Goal: Communication & Community: Answer question/provide support

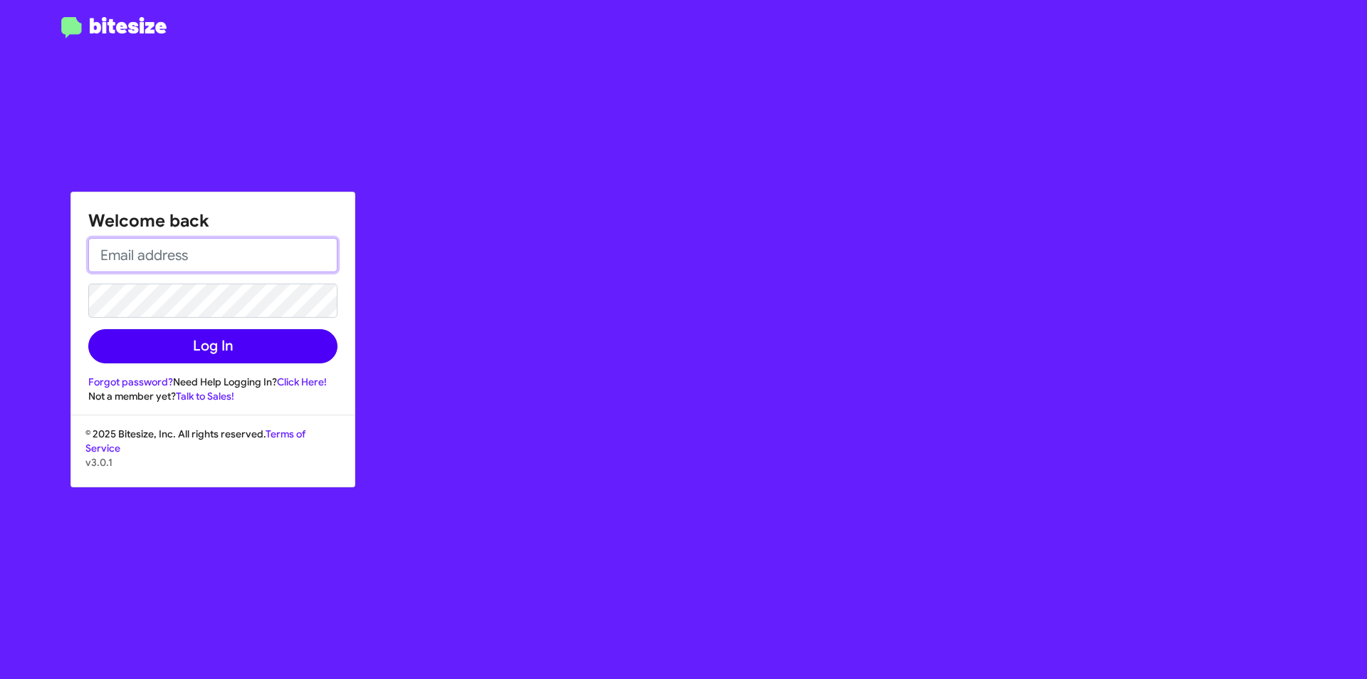
type input "[EMAIL_ADDRESS][DOMAIN_NAME]"
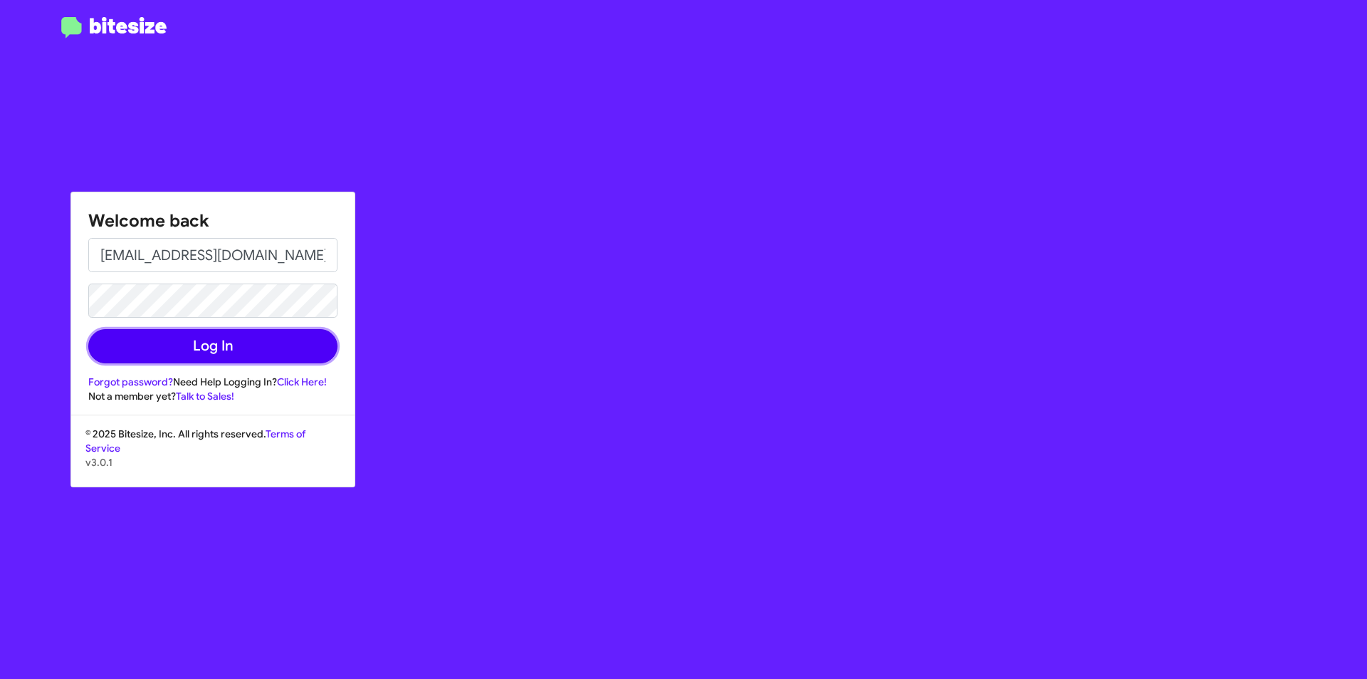
click at [232, 341] on button "Log In" at bounding box center [212, 346] width 249 height 34
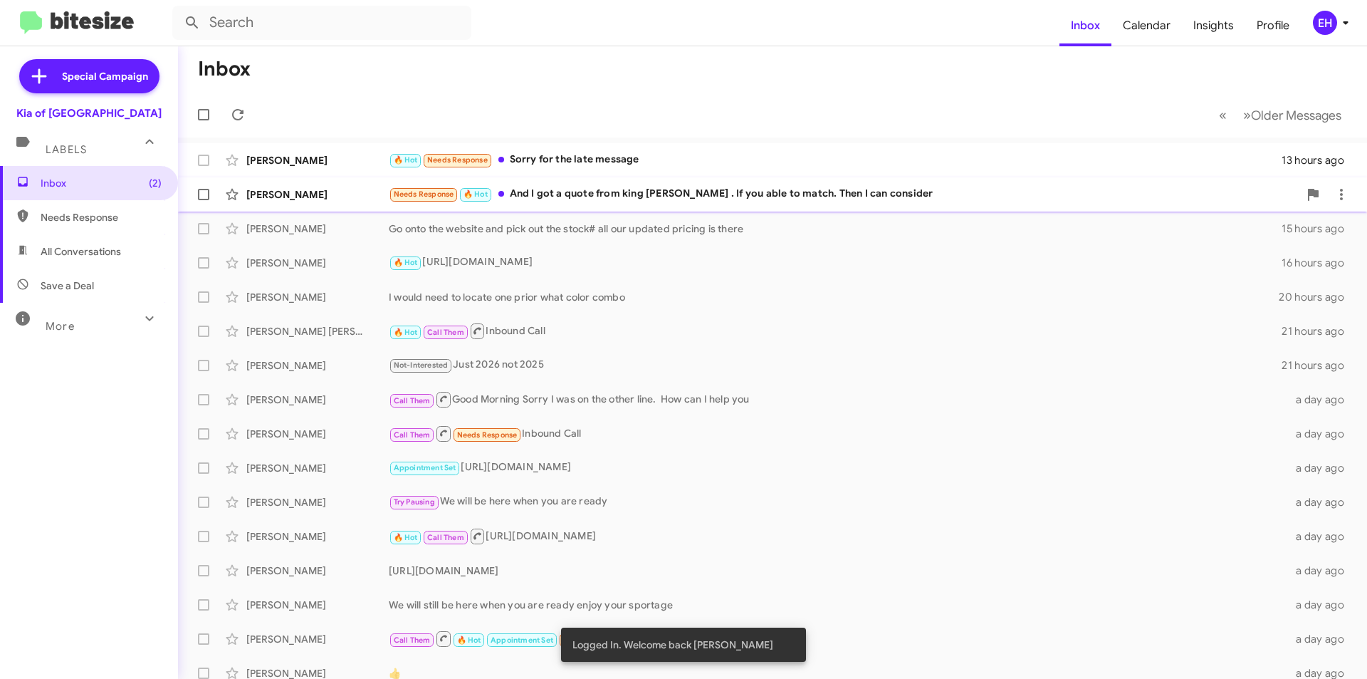
click at [656, 196] on div "Needs Response 🔥 Hot And I got a quote from king [PERSON_NAME] . If you able to…" at bounding box center [844, 194] width 910 height 16
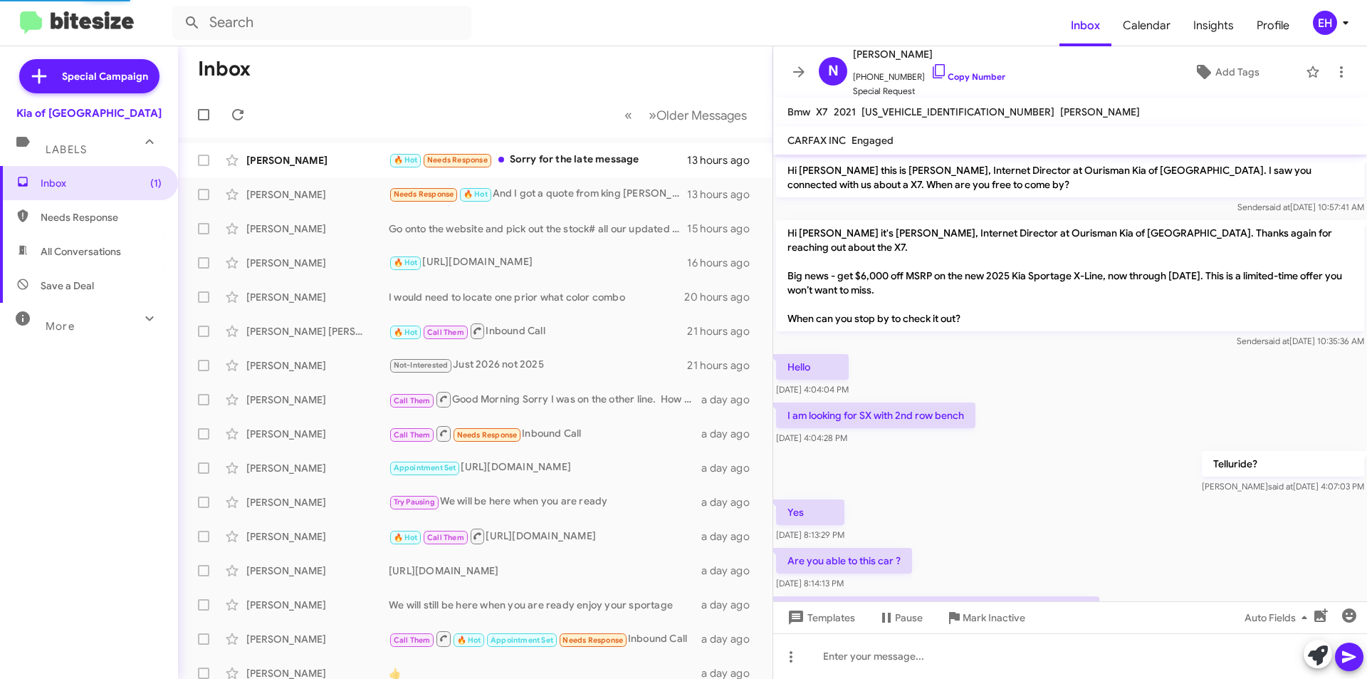
scroll to position [107, 0]
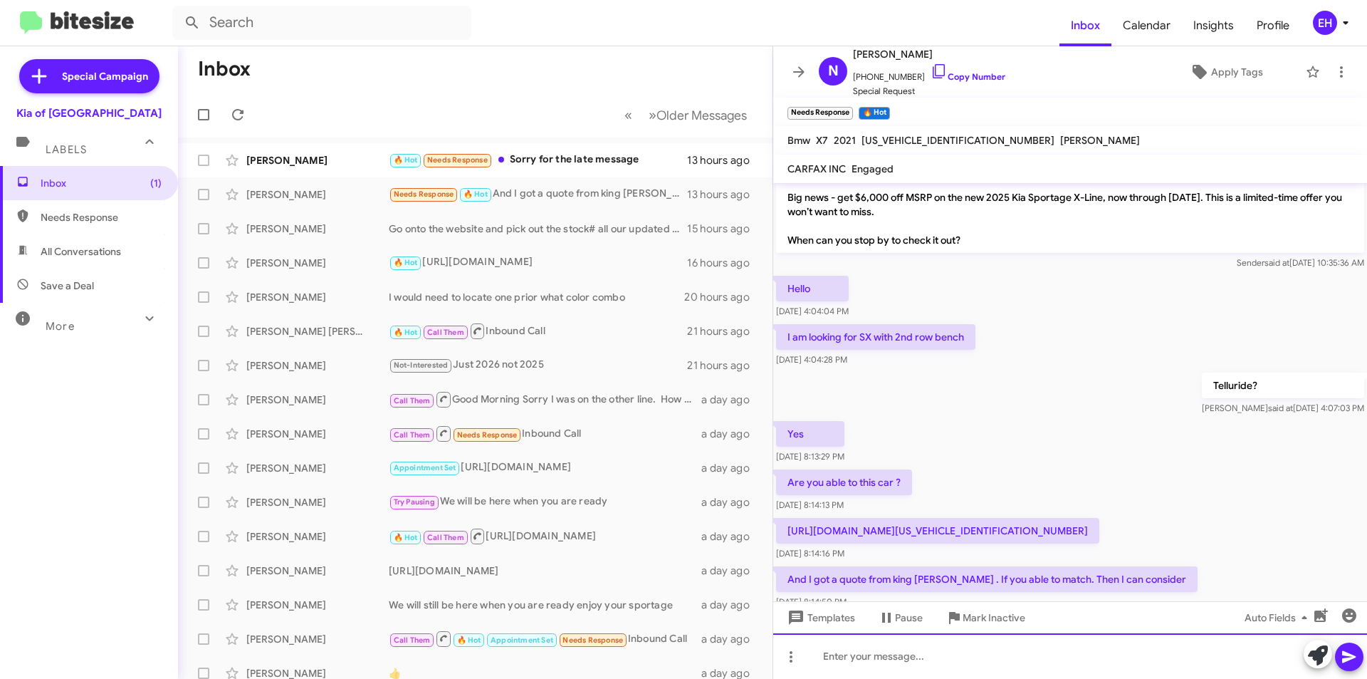
click at [1002, 645] on div at bounding box center [1070, 656] width 594 height 46
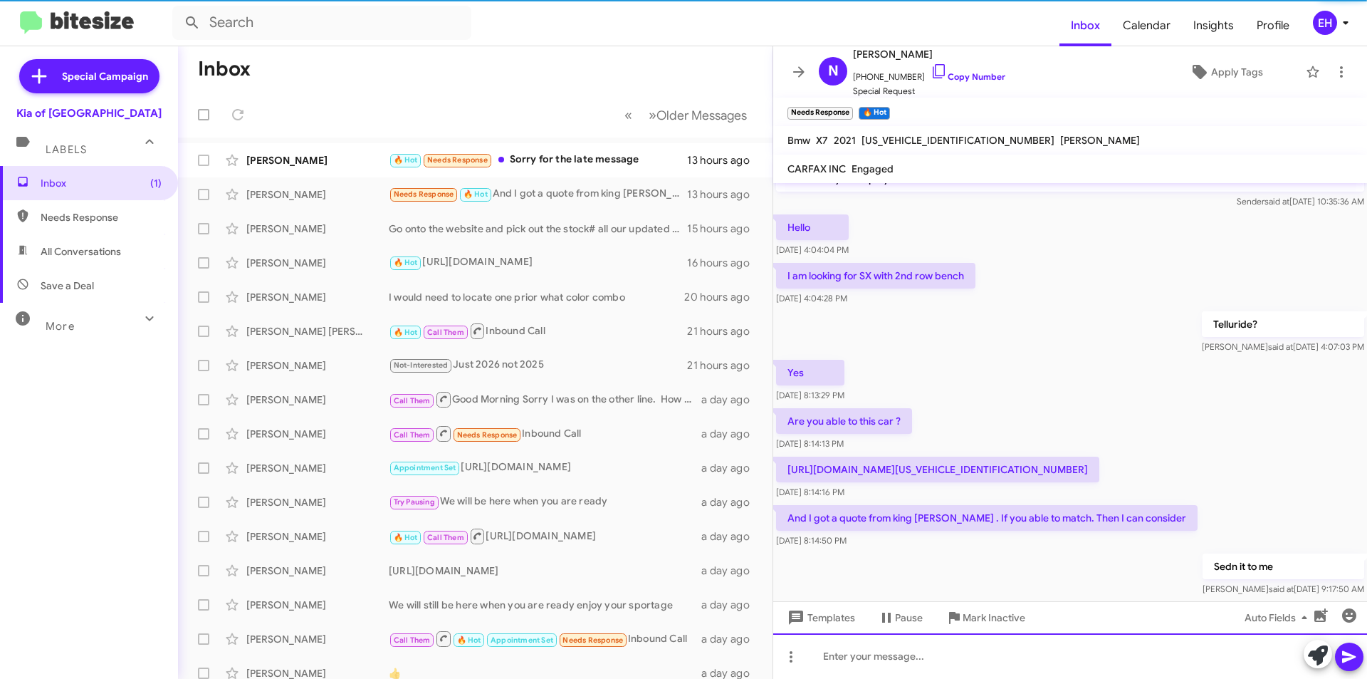
scroll to position [187, 0]
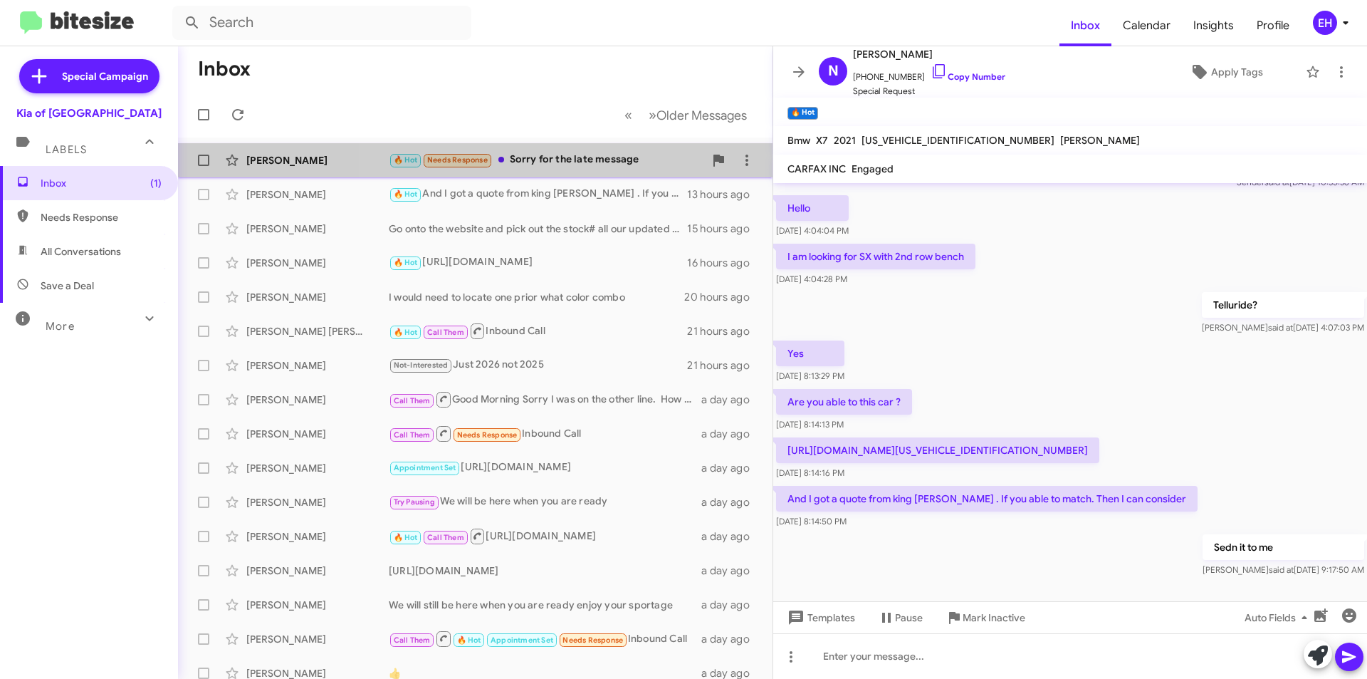
click at [600, 159] on div "🔥 Hot Needs Response Sorry for the late message" at bounding box center [546, 160] width 315 height 16
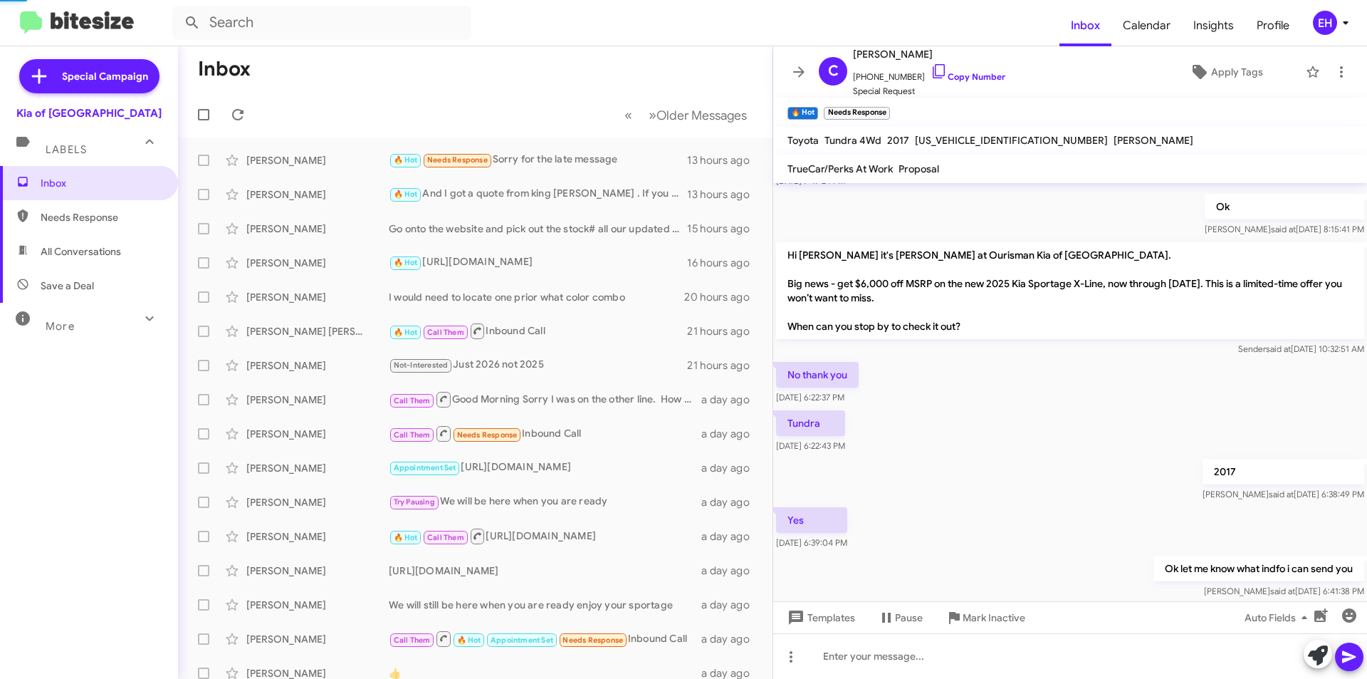
scroll to position [637, 0]
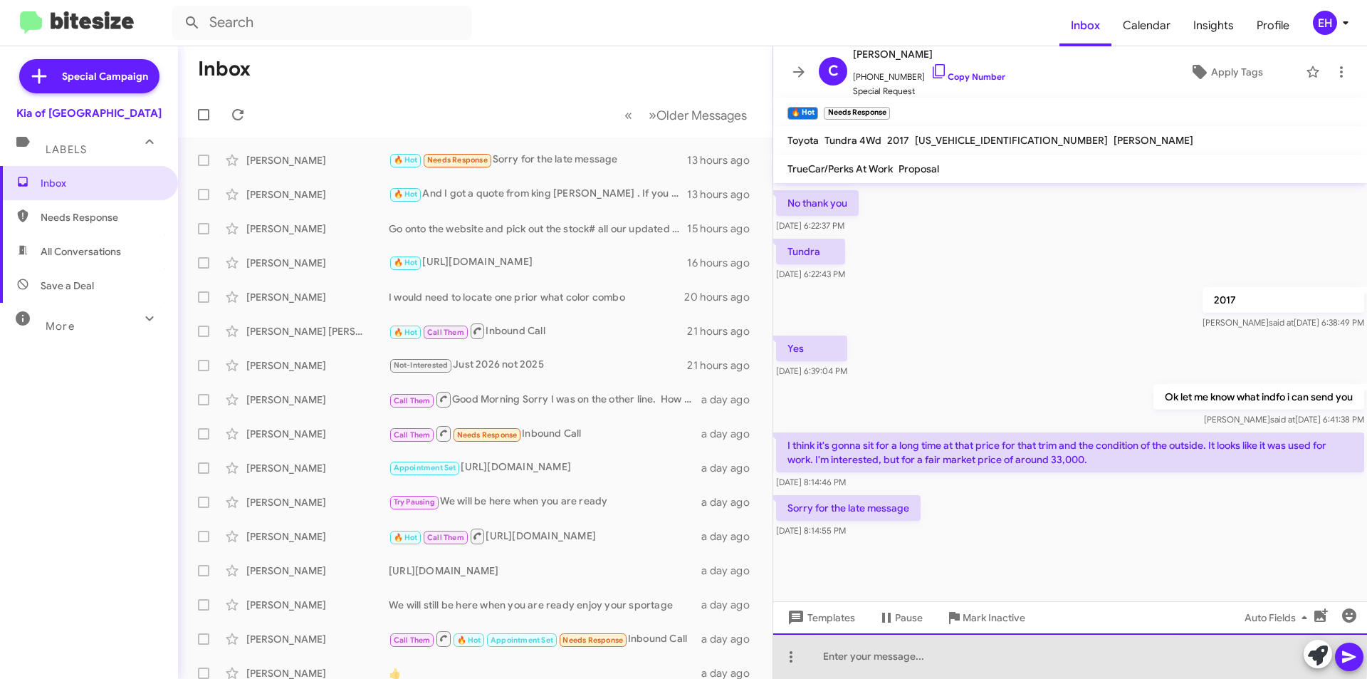
click at [1001, 652] on div at bounding box center [1070, 656] width 594 height 46
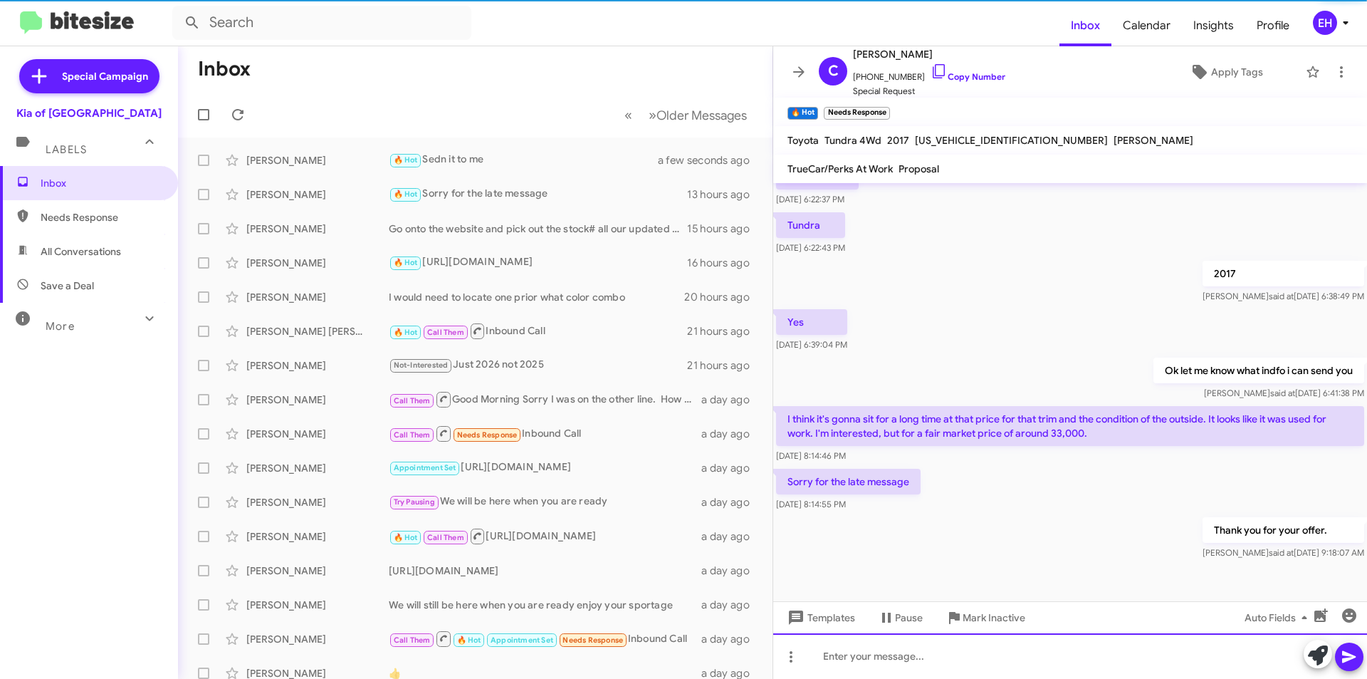
scroll to position [689, 0]
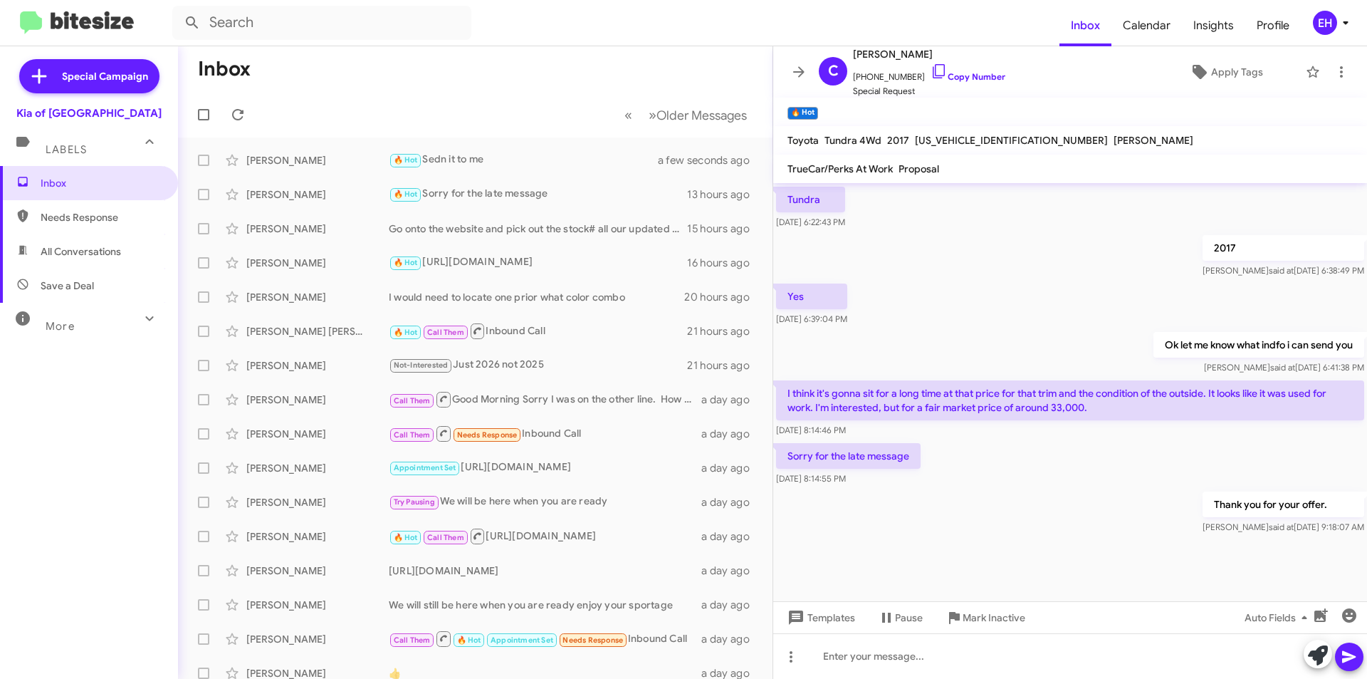
click at [80, 229] on span "Needs Response" at bounding box center [89, 217] width 178 height 34
type input "in:needs-response"
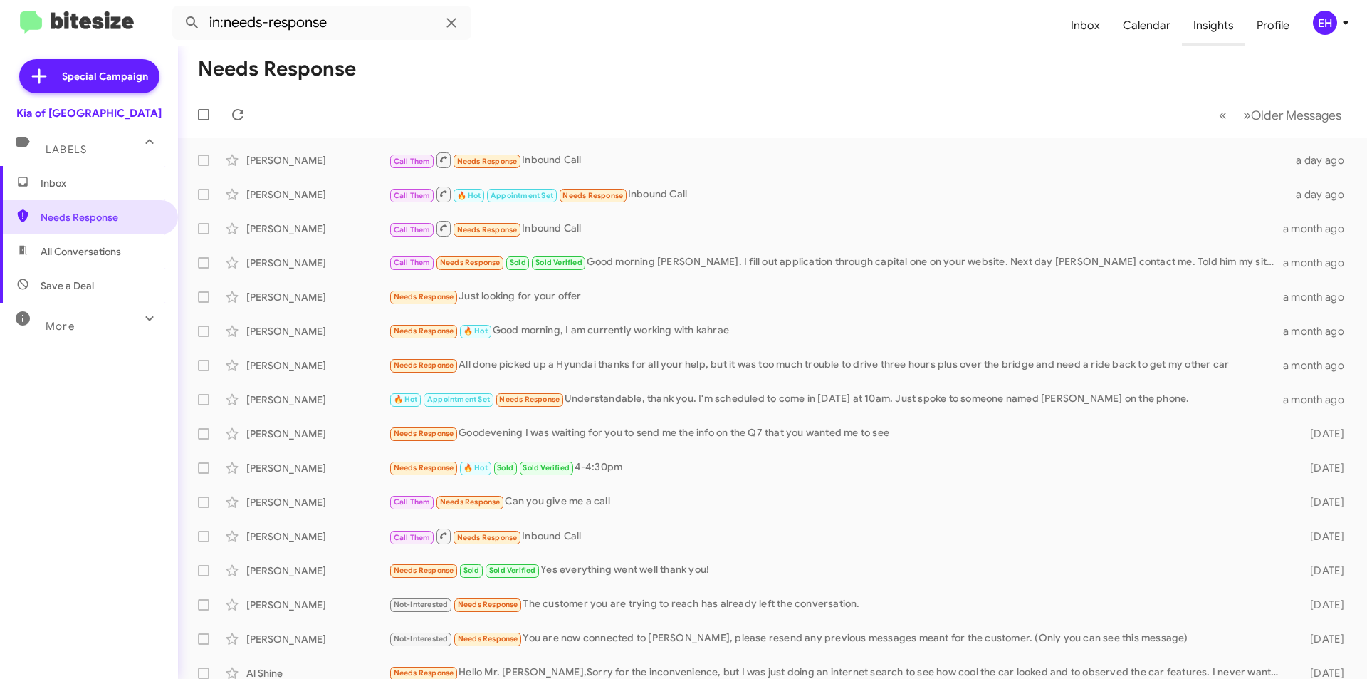
click at [1204, 19] on span "Insights" at bounding box center [1213, 25] width 63 height 41
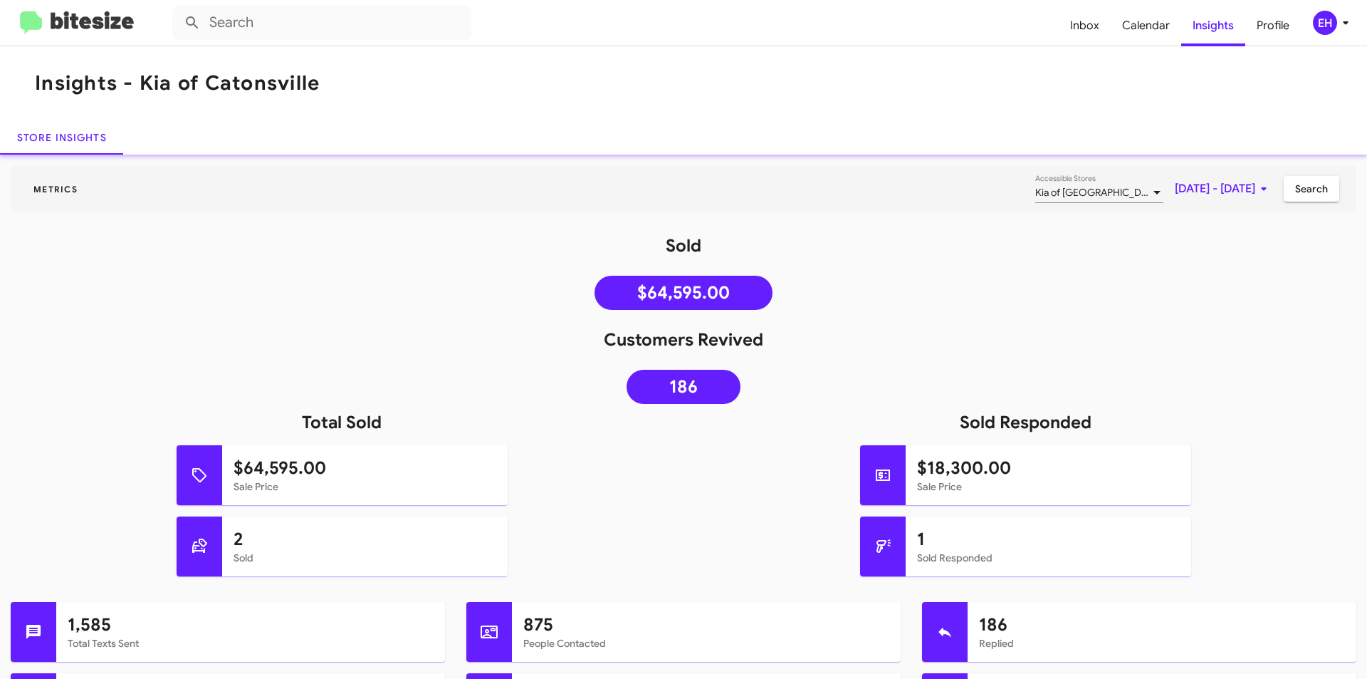
click at [68, 23] on img at bounding box center [77, 22] width 114 height 23
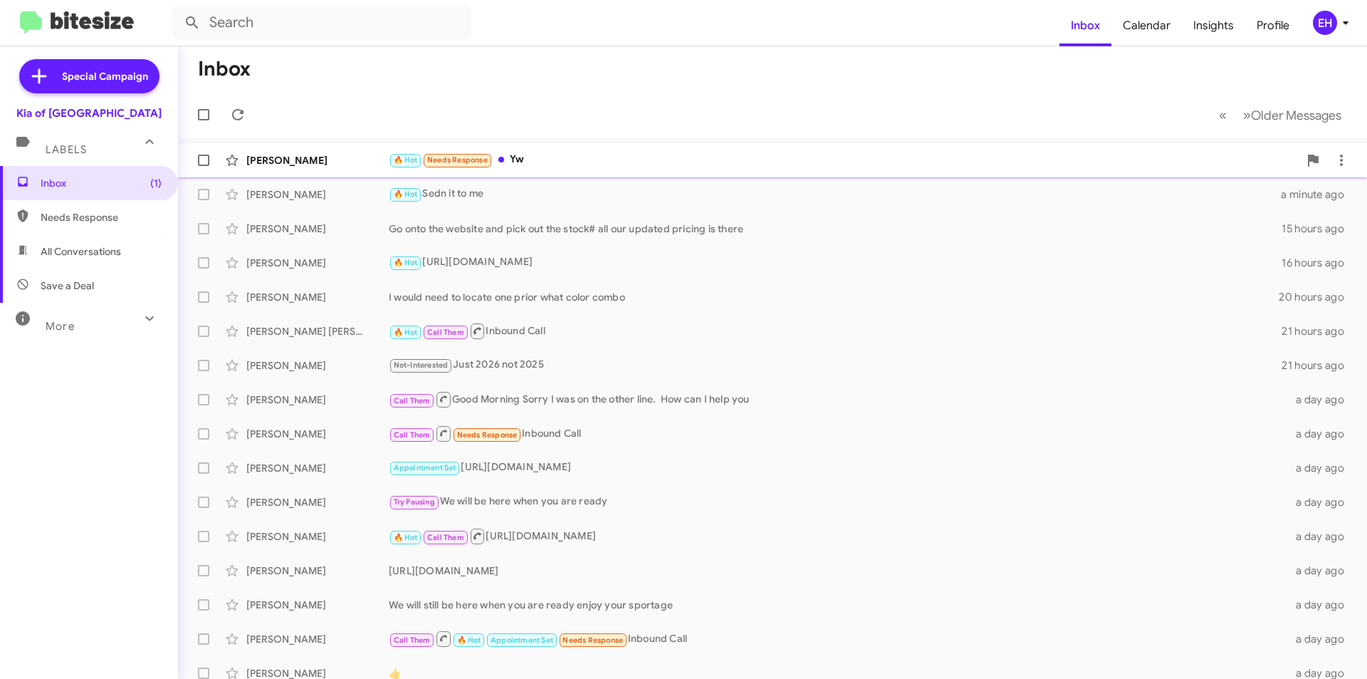
click at [528, 160] on div "🔥 Hot Needs Response Yw" at bounding box center [844, 160] width 910 height 16
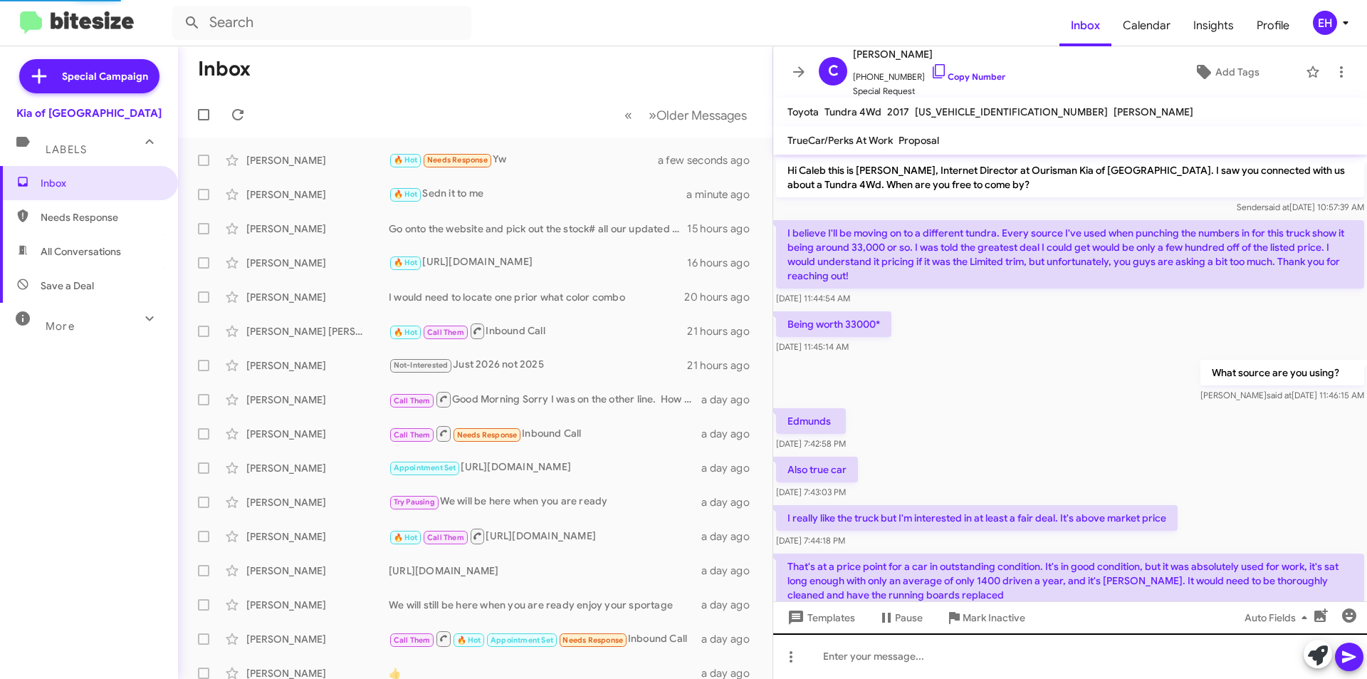
scroll to position [655, 0]
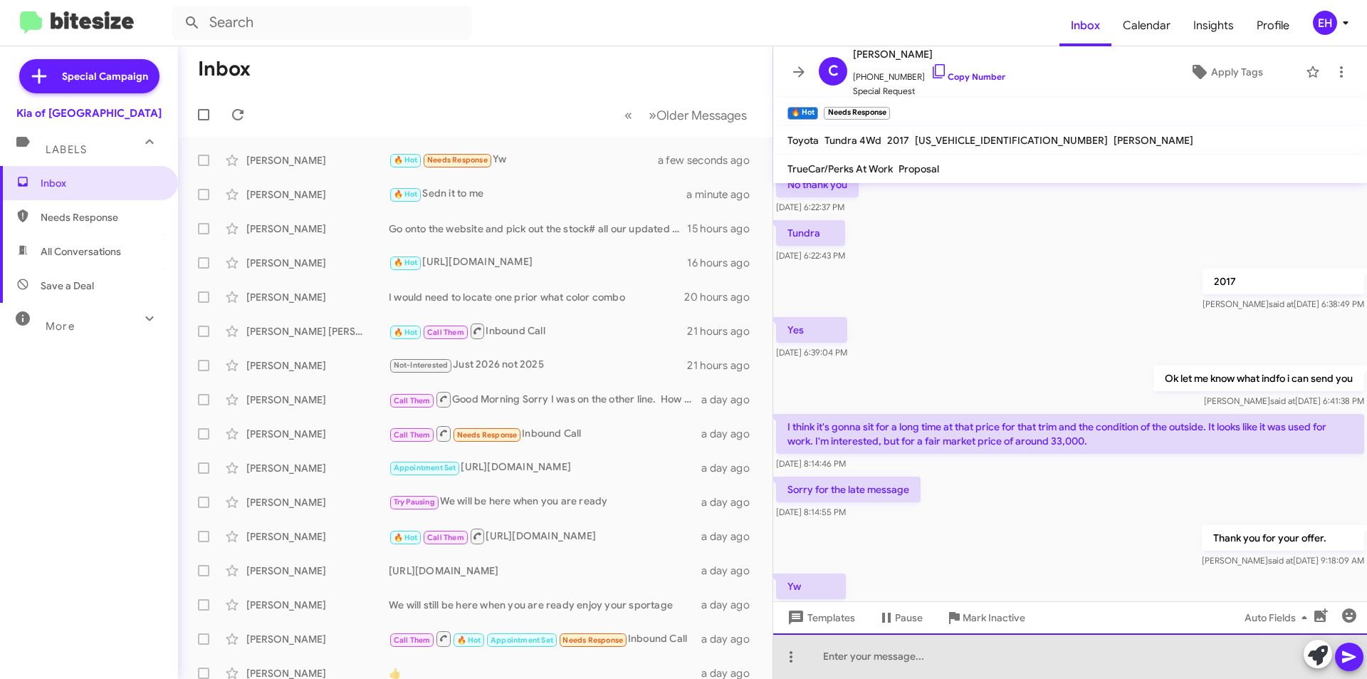
click at [1043, 654] on div at bounding box center [1070, 656] width 594 height 46
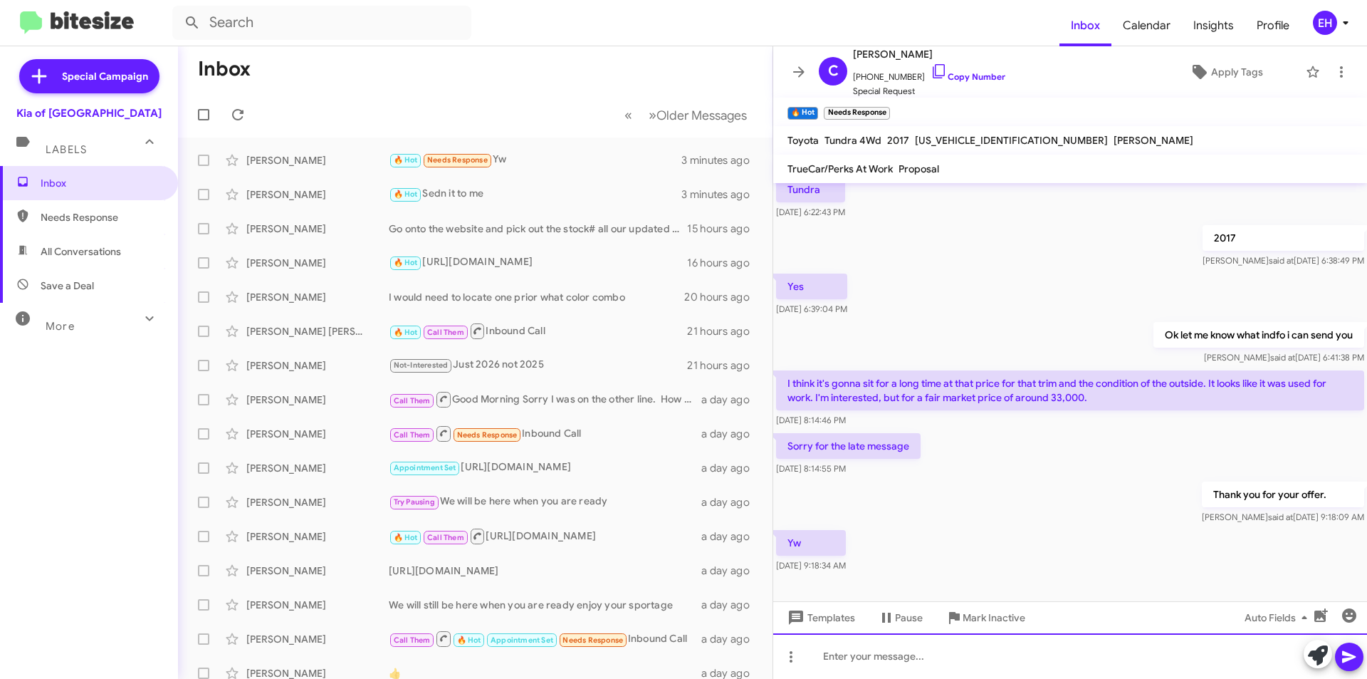
scroll to position [741, 0]
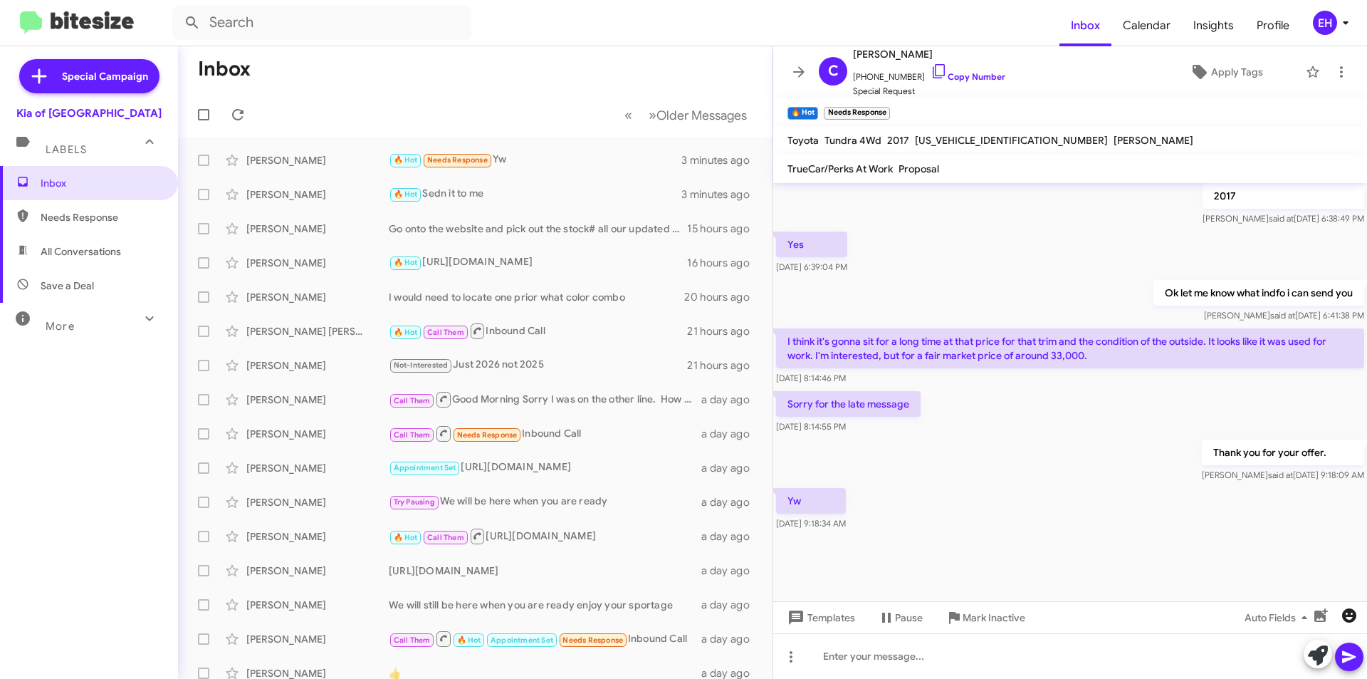
click at [1344, 619] on icon "button" at bounding box center [1349, 615] width 14 height 14
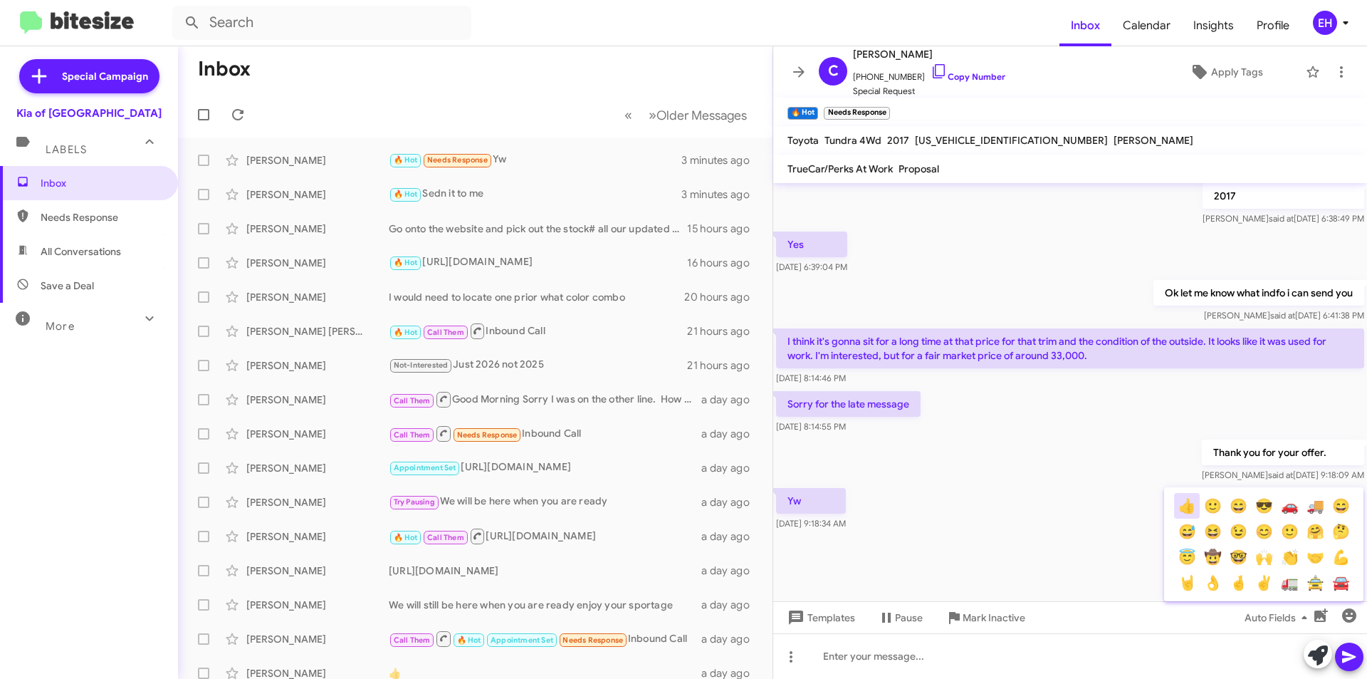
click at [1179, 517] on button "👍" at bounding box center [1187, 506] width 26 height 26
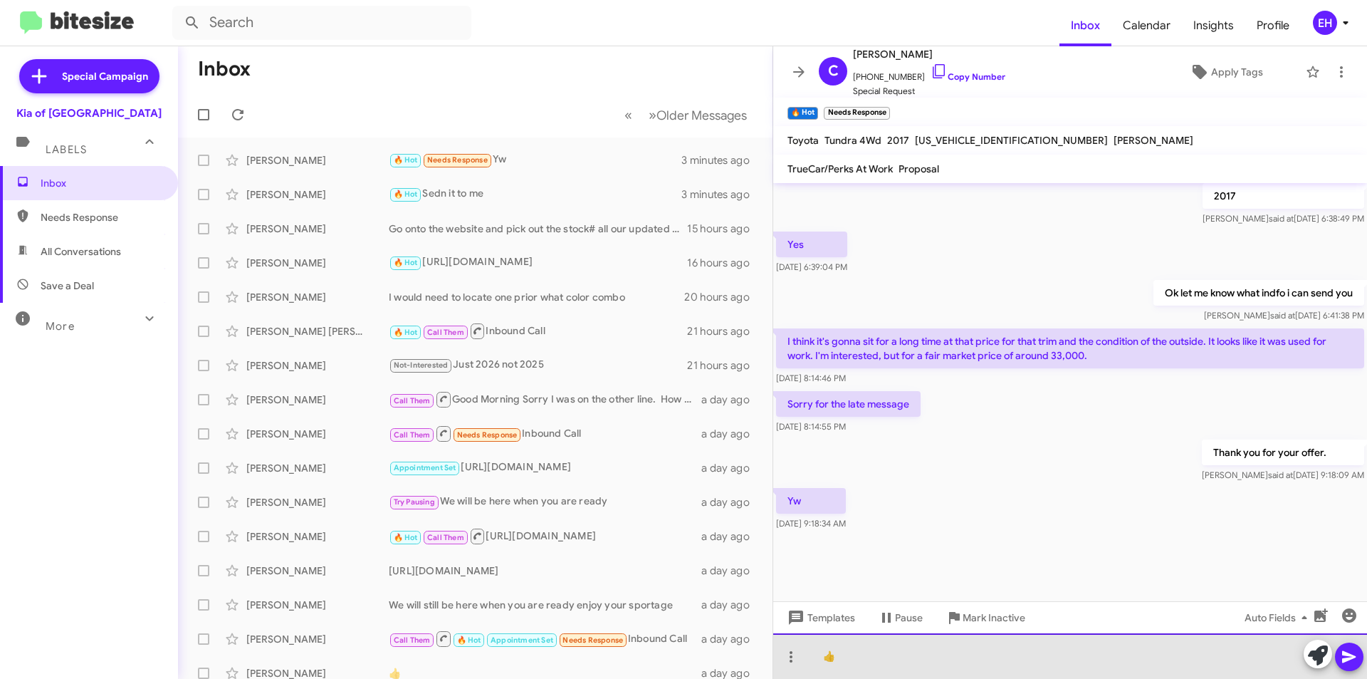
drag, startPoint x: 1084, startPoint y: 664, endPoint x: 442, endPoint y: 674, distance: 641.6
click at [448, 654] on div "Inbox « Previous » Next Older Messages [PERSON_NAME] 🔥 Hot Needs Response Yw 3 …" at bounding box center [772, 362] width 1189 height 632
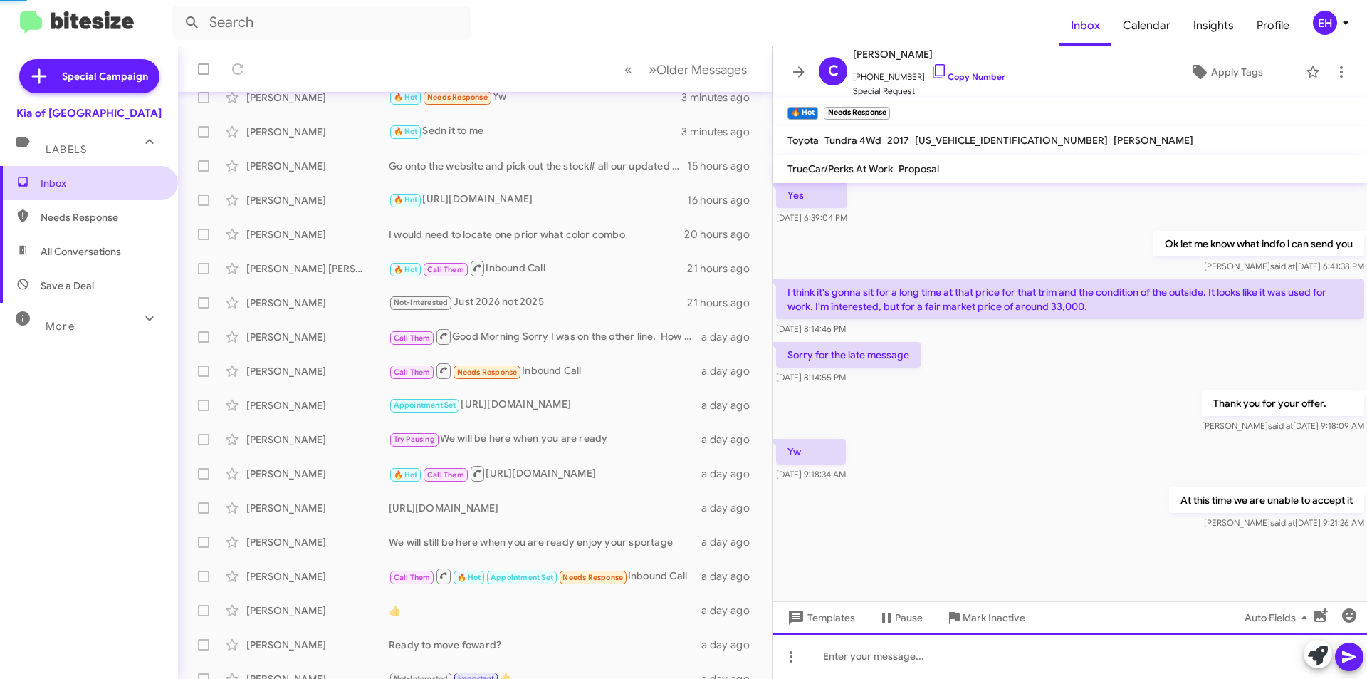
scroll to position [792, 0]
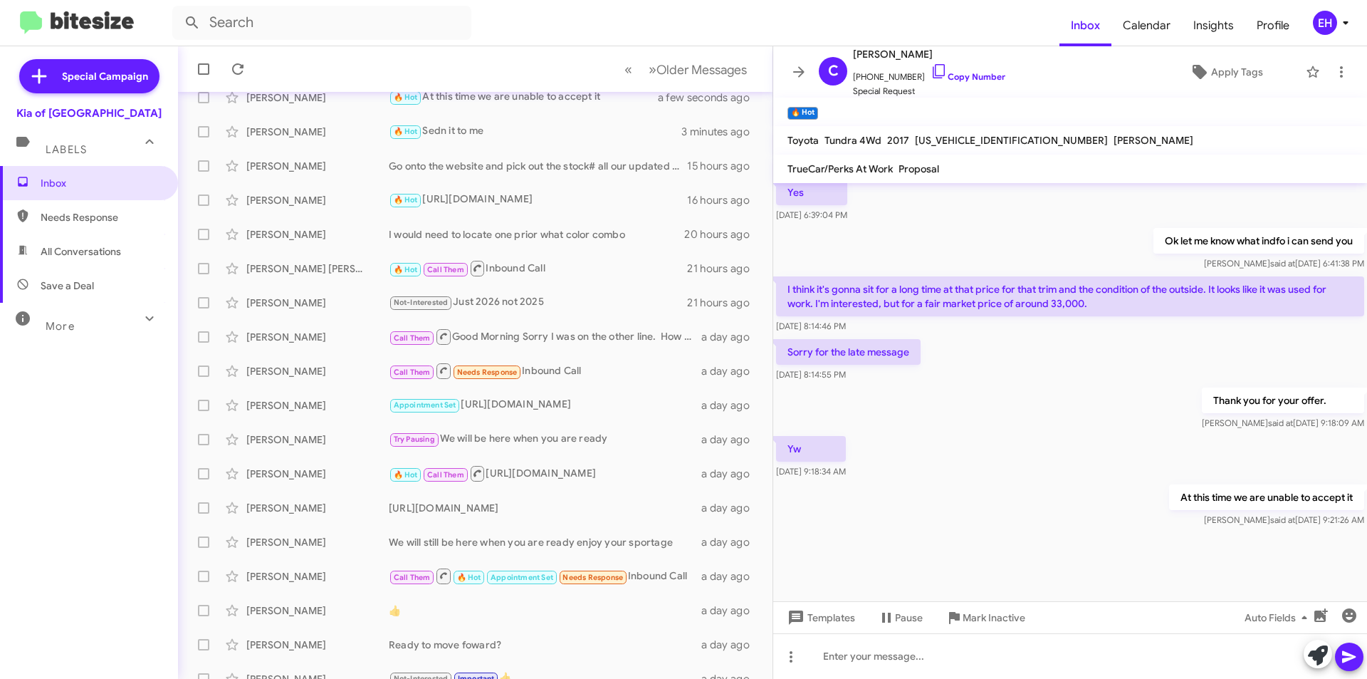
click at [80, 153] on span "Labels" at bounding box center [66, 149] width 41 height 13
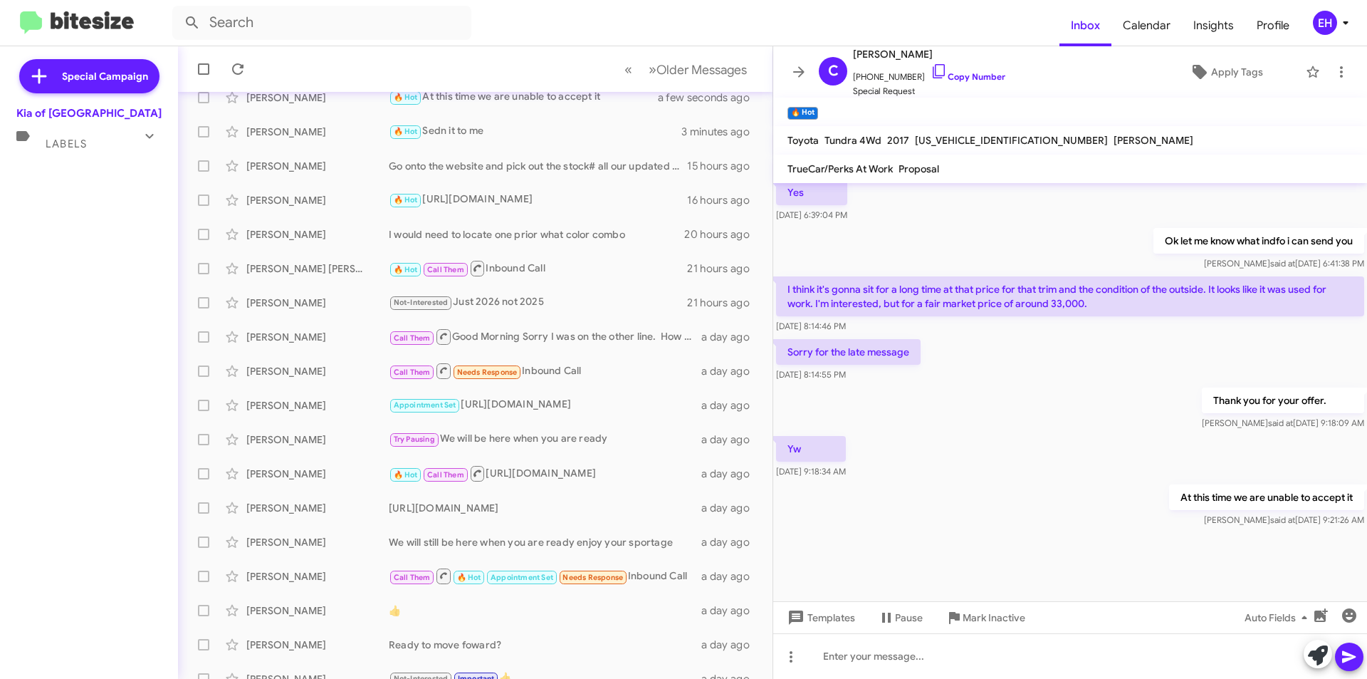
click at [106, 145] on div "Labels" at bounding box center [74, 138] width 127 height 26
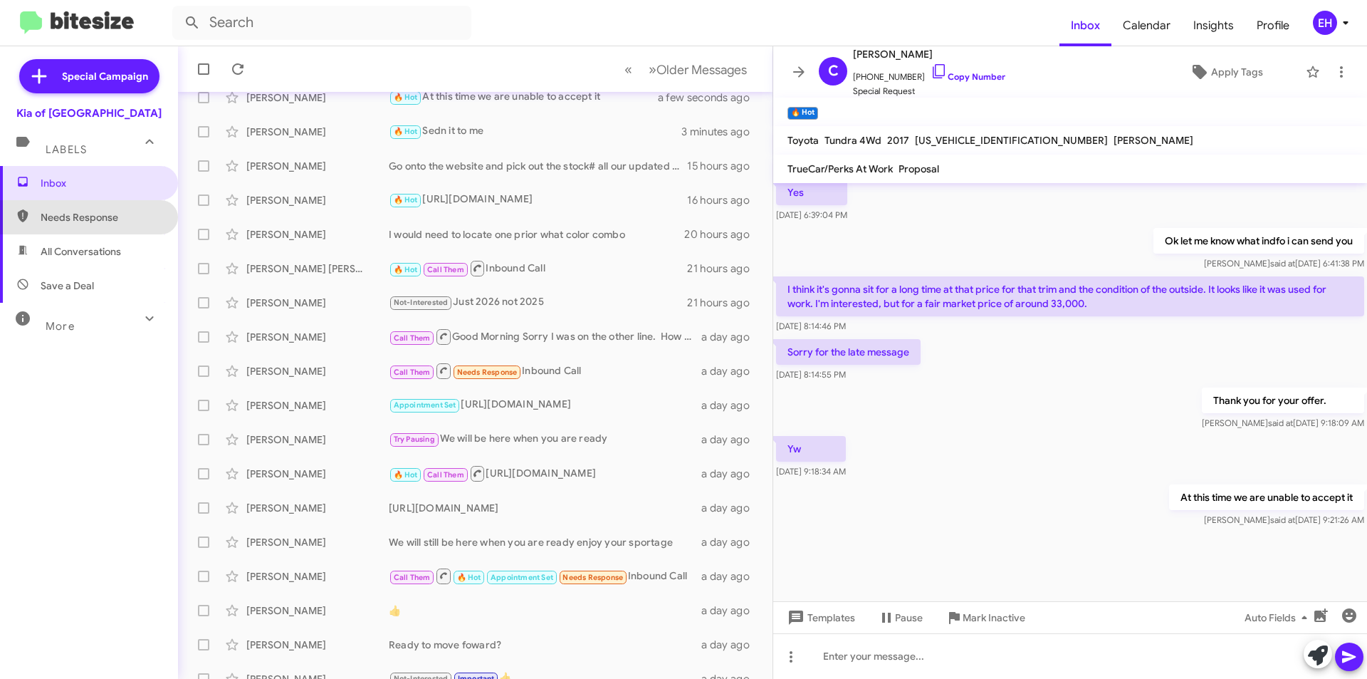
click at [106, 206] on span "Needs Response" at bounding box center [89, 217] width 178 height 34
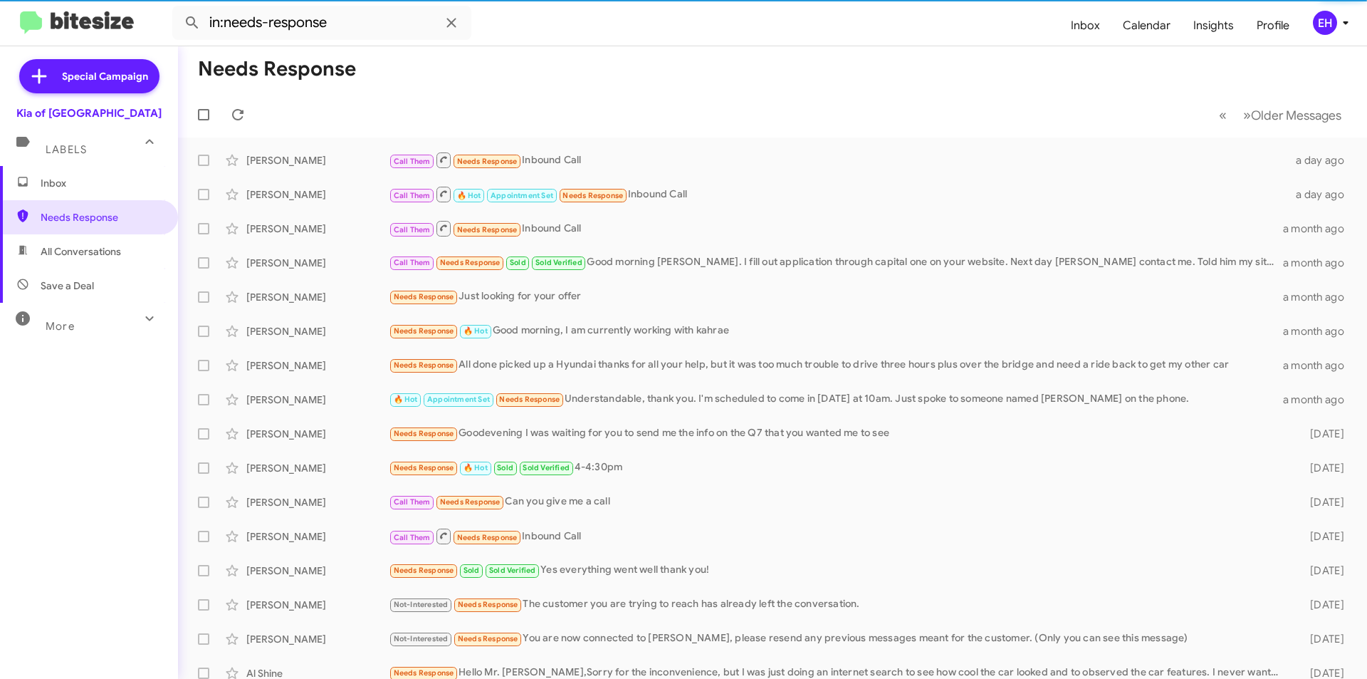
click at [112, 248] on span "All Conversations" at bounding box center [81, 251] width 80 height 14
type input "in:all-conversations"
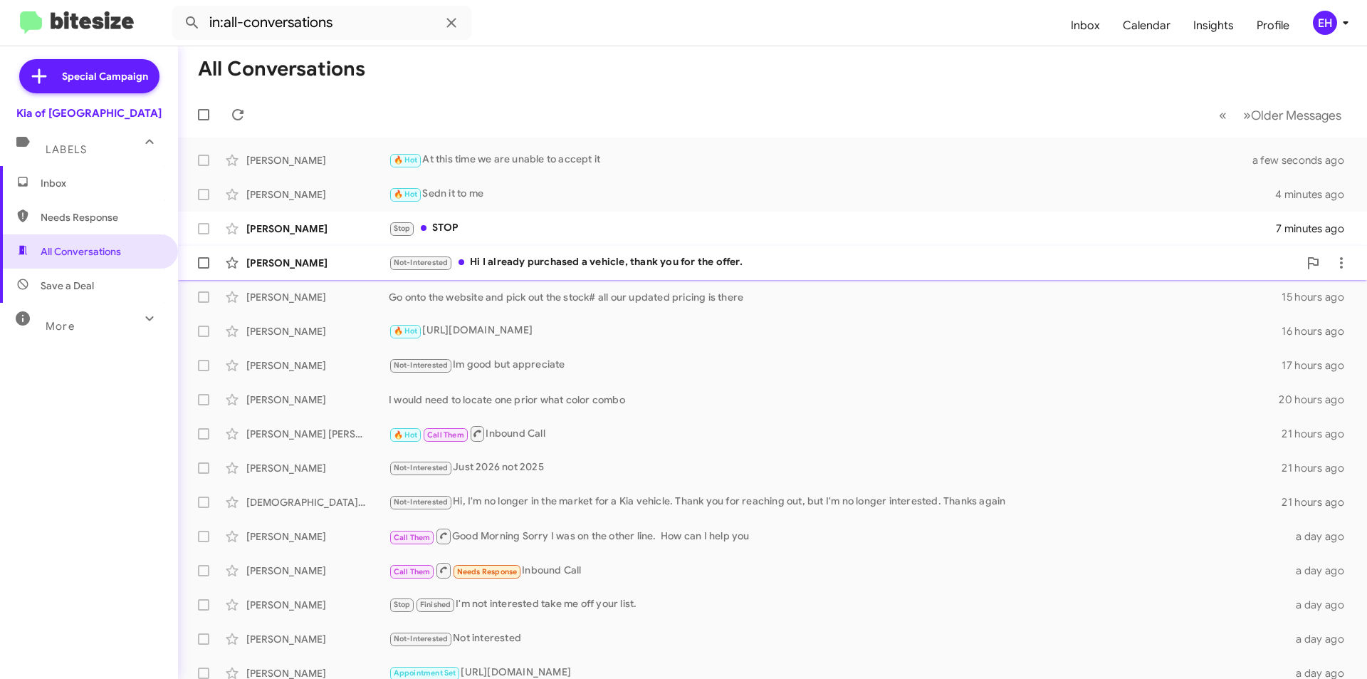
click at [632, 266] on div "Not-Interested Hi I already purchased a vehicle, thank you for the offer." at bounding box center [844, 262] width 910 height 16
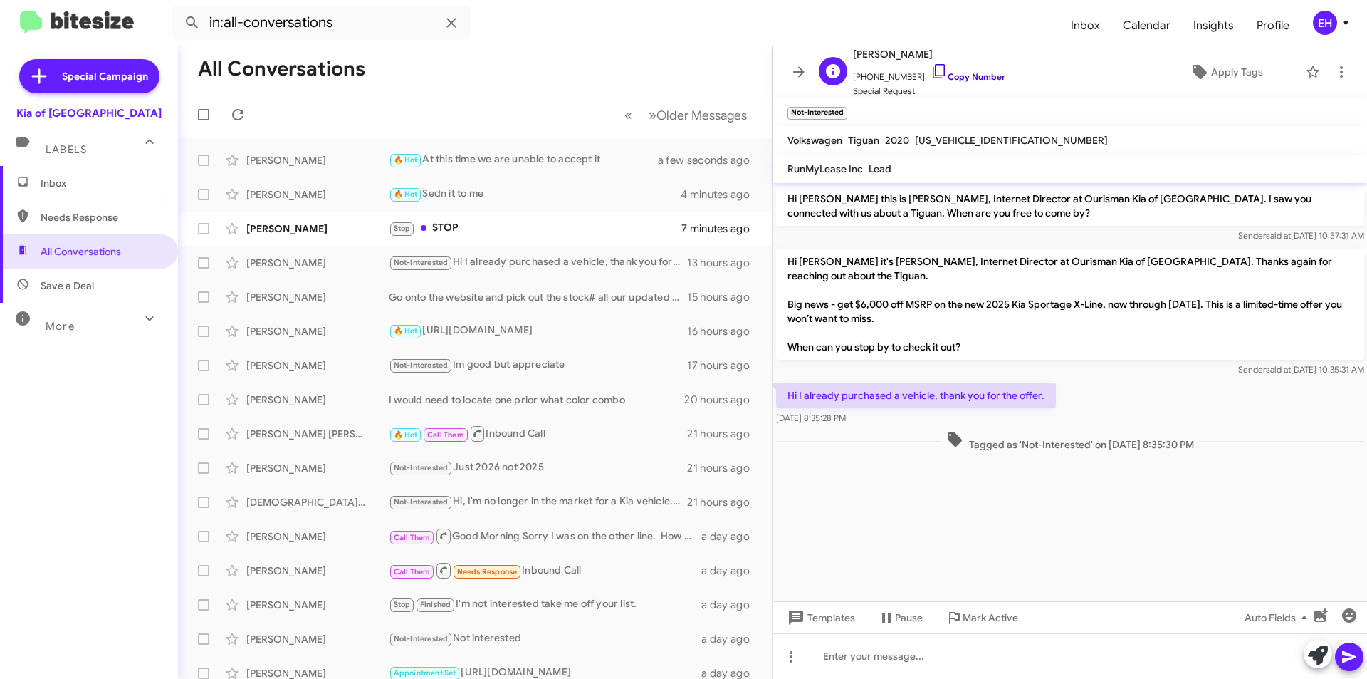
click at [972, 80] on link "Copy Number" at bounding box center [968, 76] width 75 height 11
click at [1335, 63] on icon at bounding box center [1341, 71] width 17 height 17
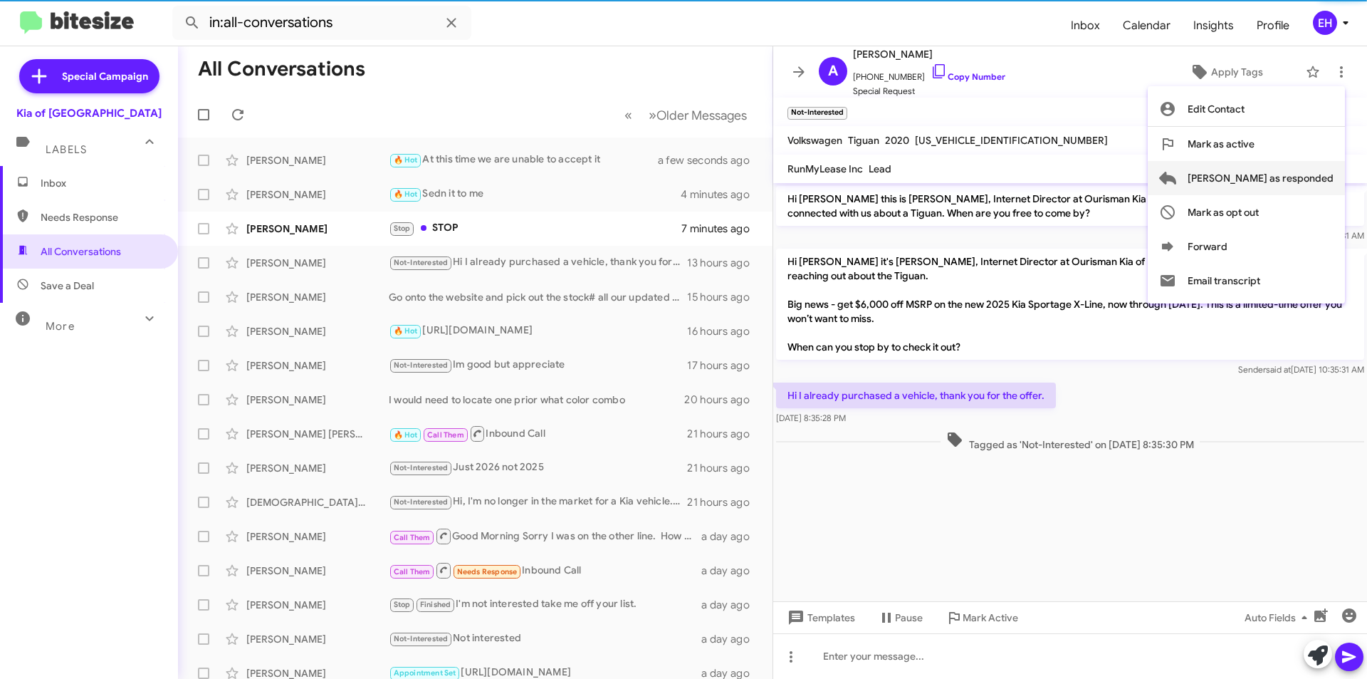
click at [1305, 189] on span "[PERSON_NAME] as responded" at bounding box center [1261, 178] width 146 height 34
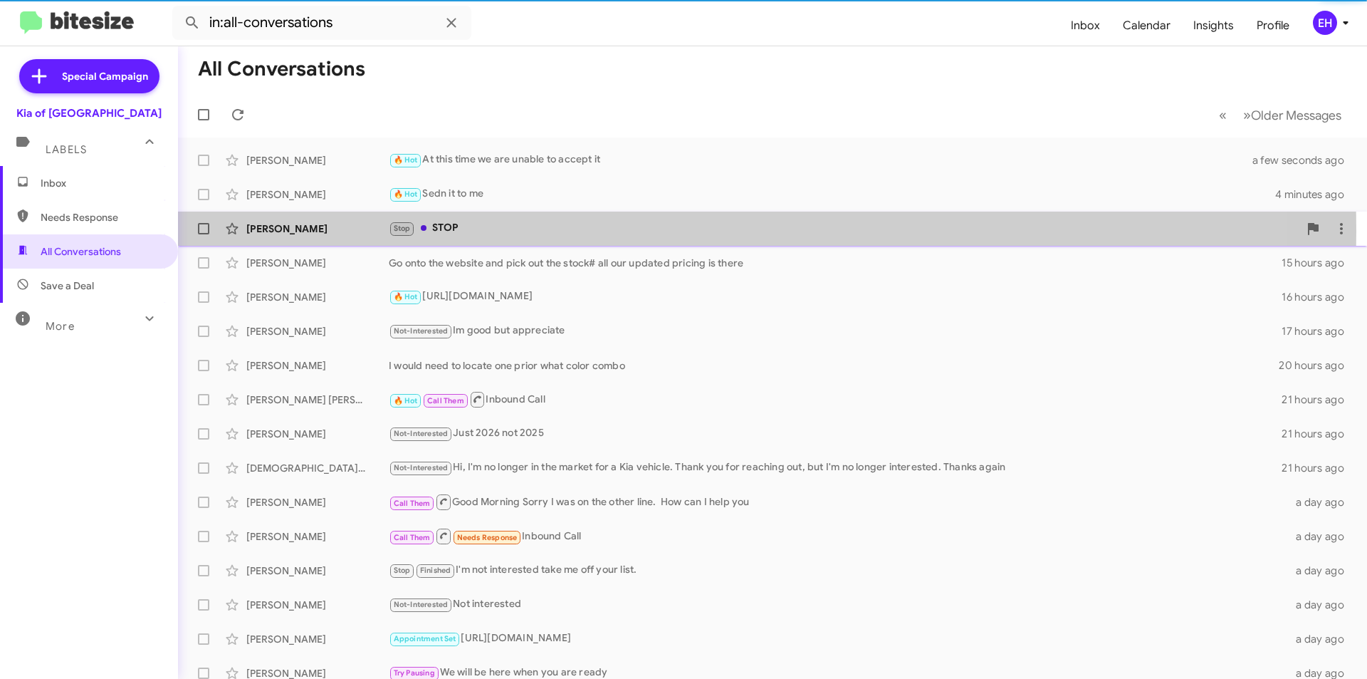
click at [417, 231] on div "Stop STOP" at bounding box center [844, 228] width 910 height 16
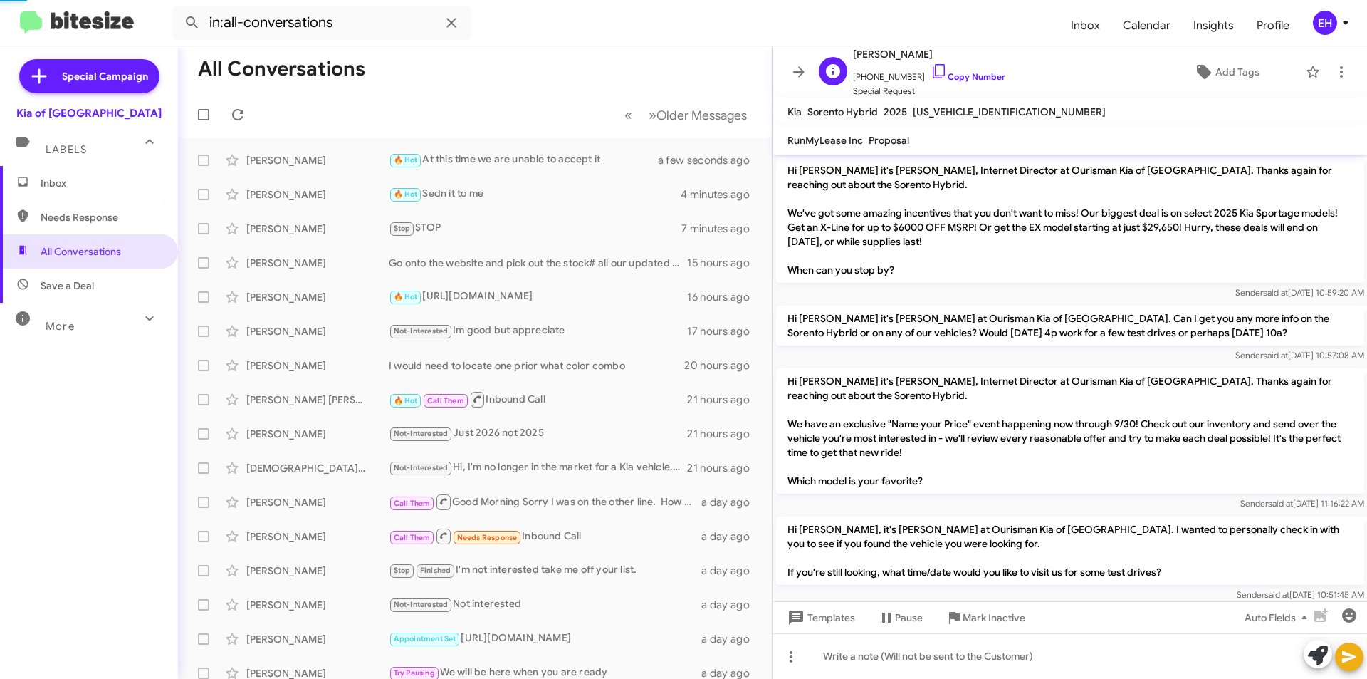
scroll to position [463, 0]
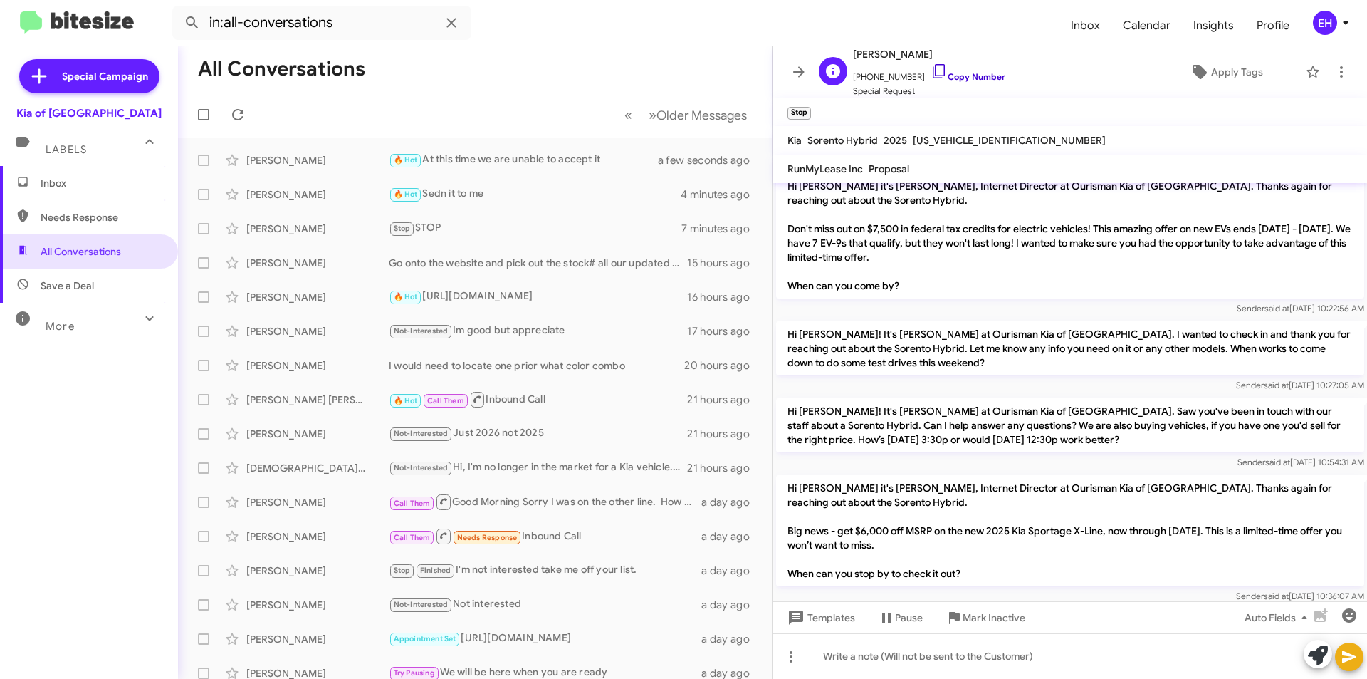
click at [971, 80] on link "Copy Number" at bounding box center [968, 76] width 75 height 11
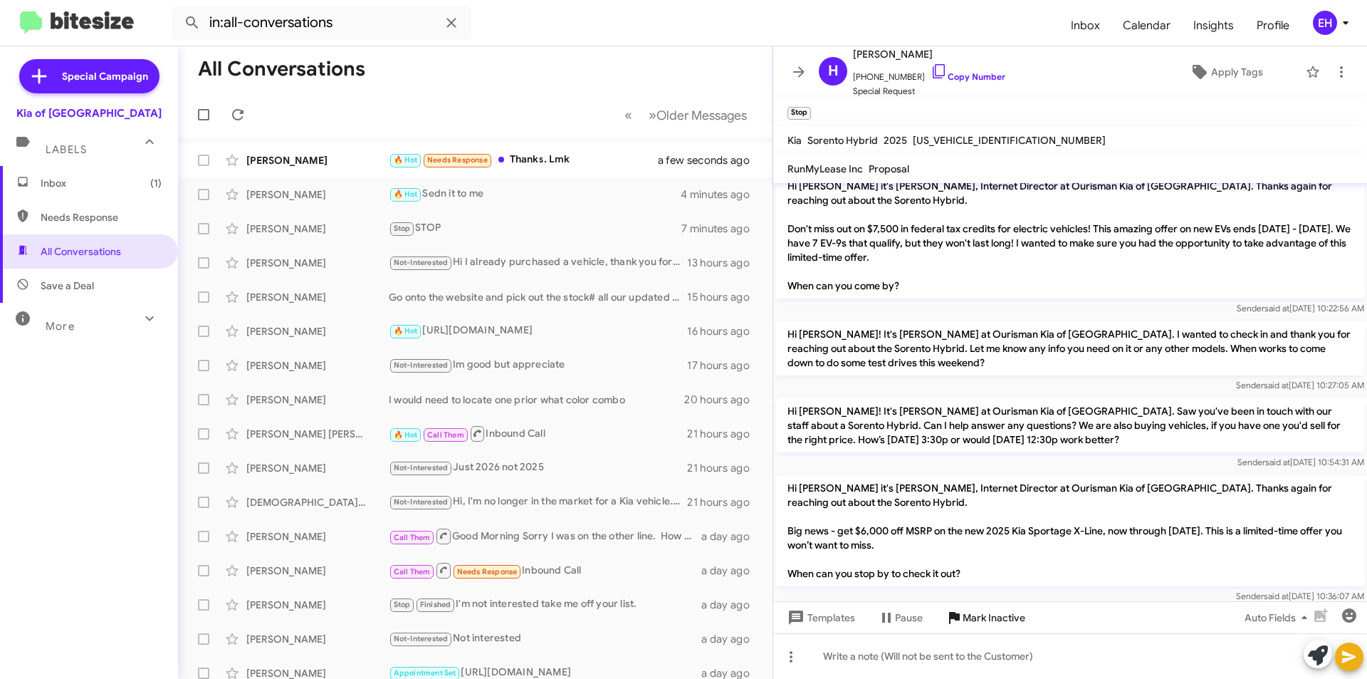
click at [998, 619] on span "Mark Inactive" at bounding box center [994, 618] width 63 height 26
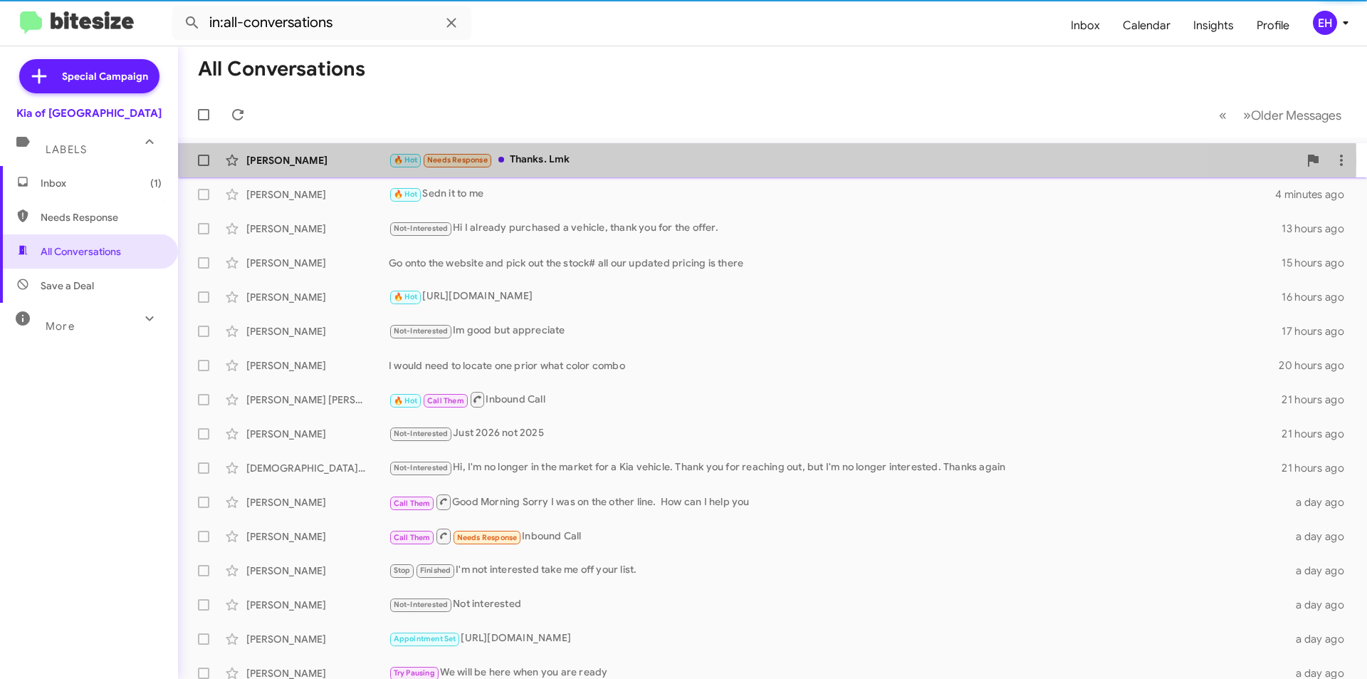
click at [560, 160] on div "🔥 Hot Needs Response Thanks. Lmk" at bounding box center [844, 160] width 910 height 16
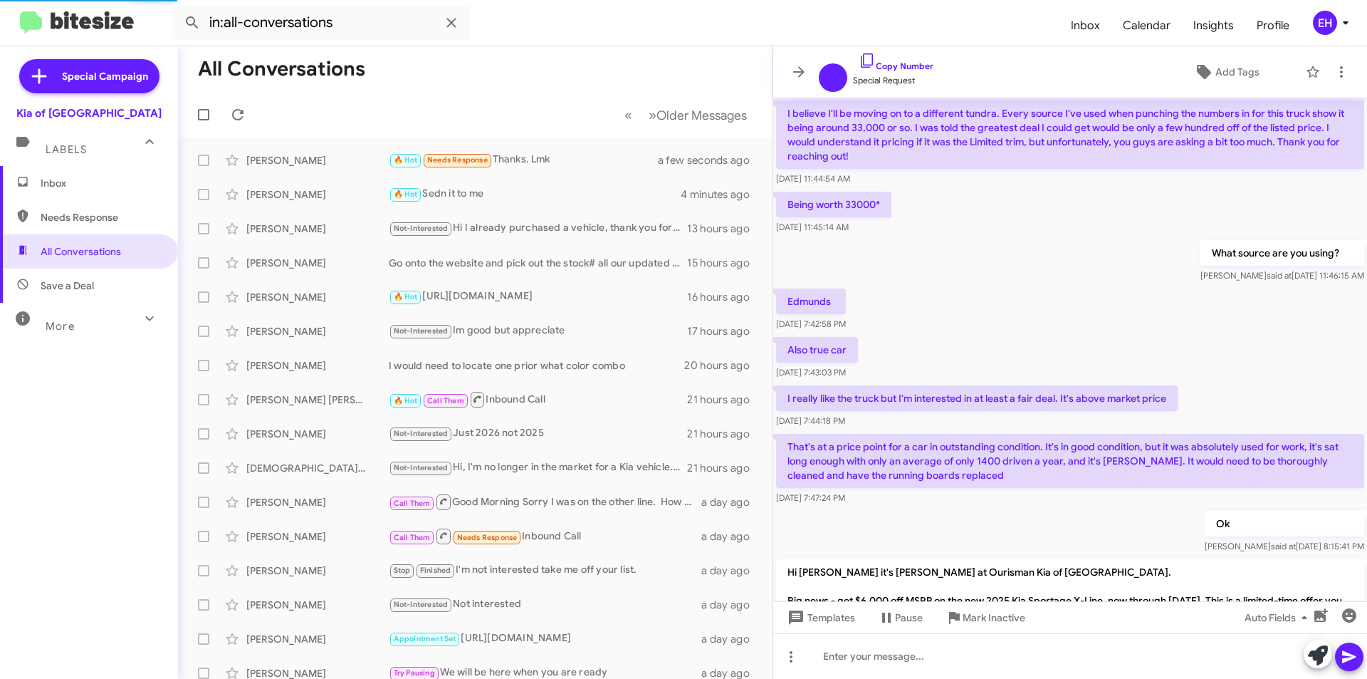
scroll to position [693, 0]
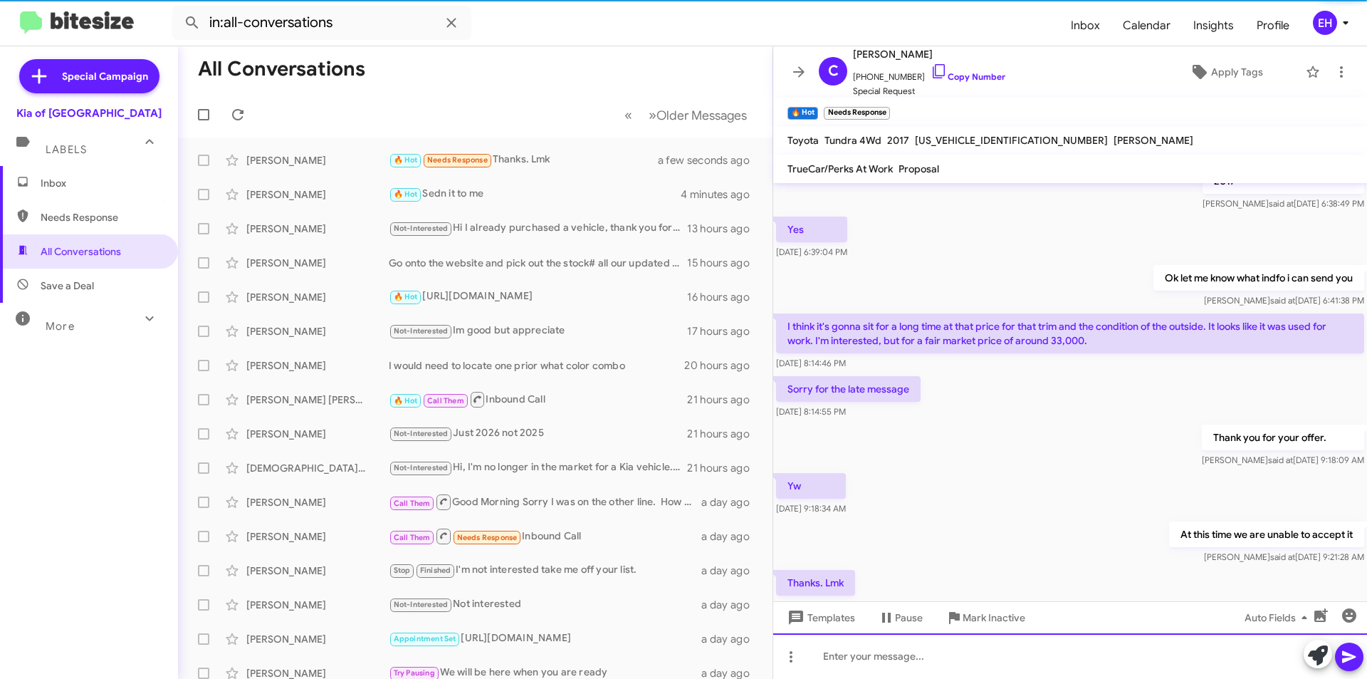
click at [1030, 649] on div at bounding box center [1070, 656] width 594 height 46
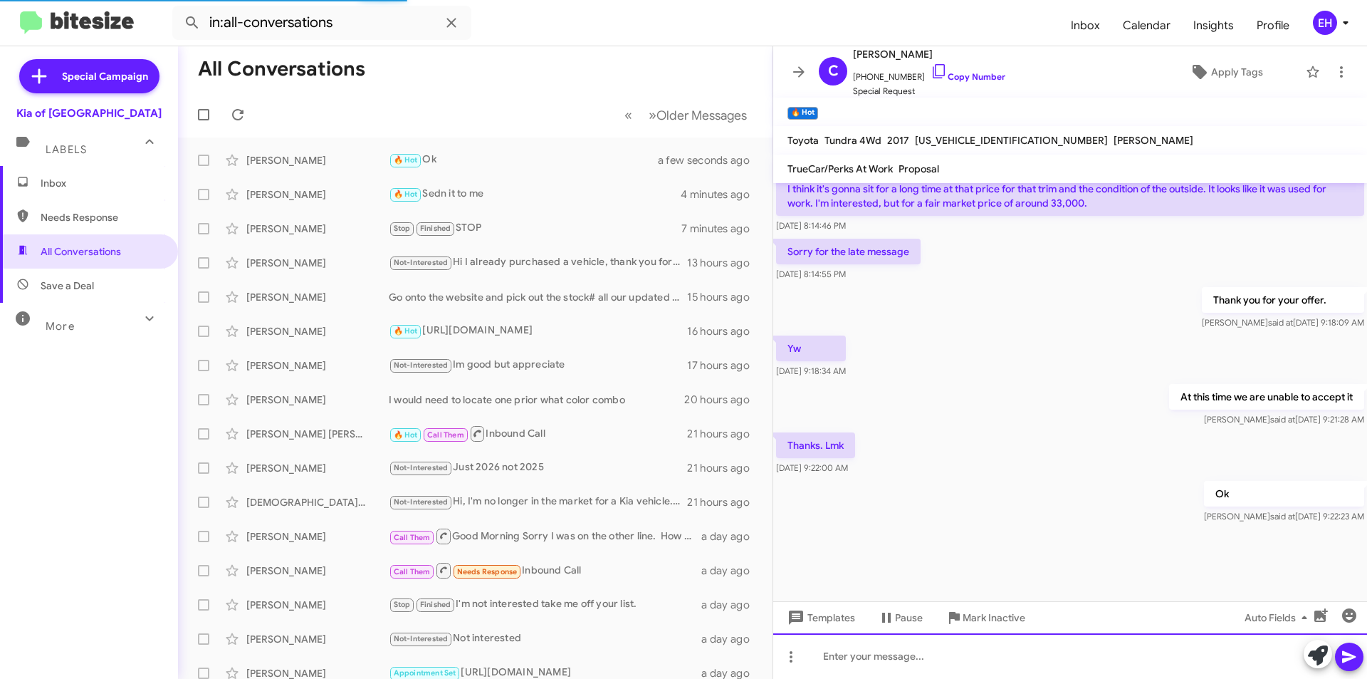
scroll to position [0, 0]
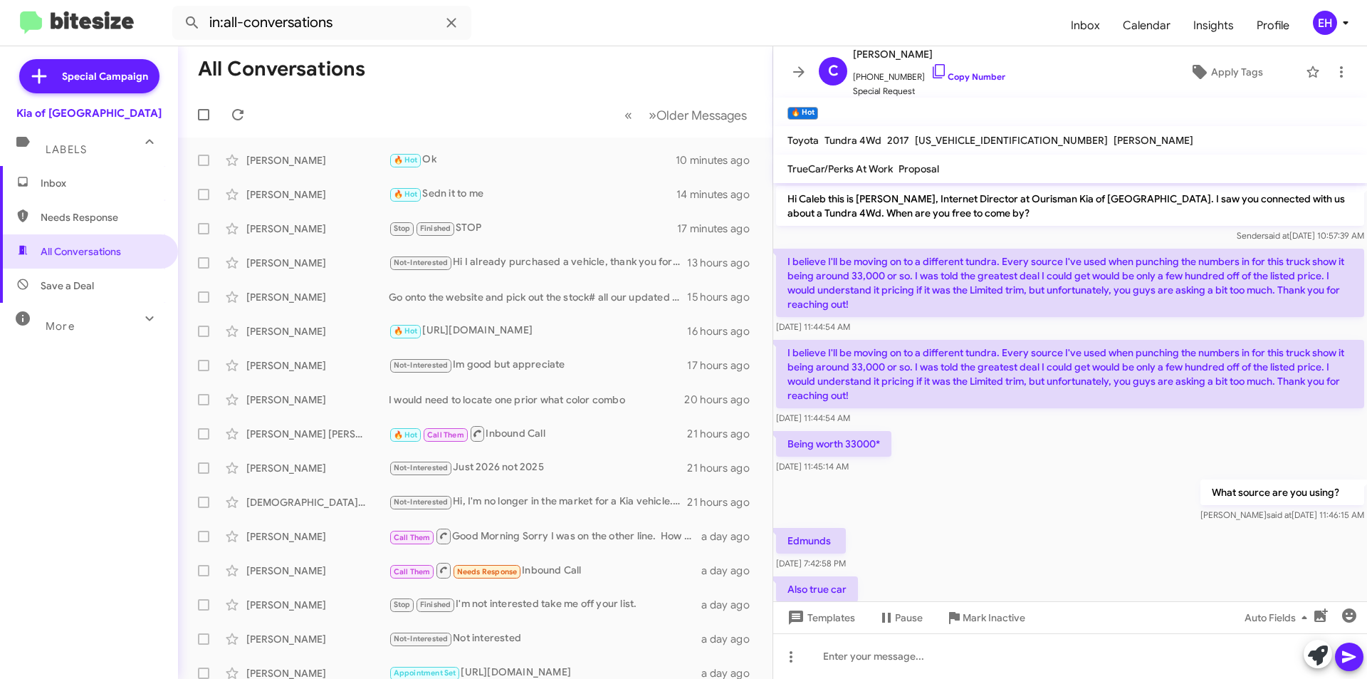
click at [73, 149] on span "Labels" at bounding box center [66, 149] width 41 height 13
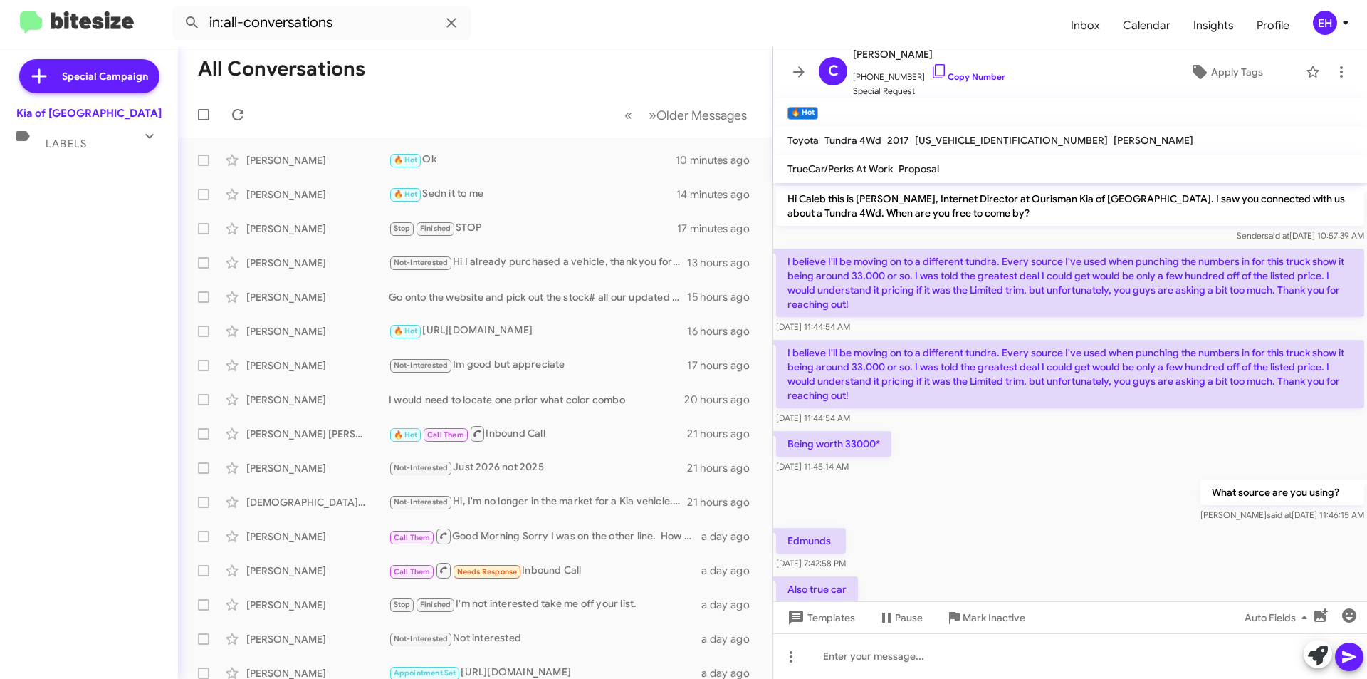
click at [61, 177] on div "Special Campaign Kia of Catonsville Labels Inbox Needs Response All Conversatio…" at bounding box center [89, 359] width 178 height 627
drag, startPoint x: 74, startPoint y: 126, endPoint x: 67, endPoint y: 162, distance: 36.3
click at [74, 127] on div "Labels" at bounding box center [74, 138] width 127 height 26
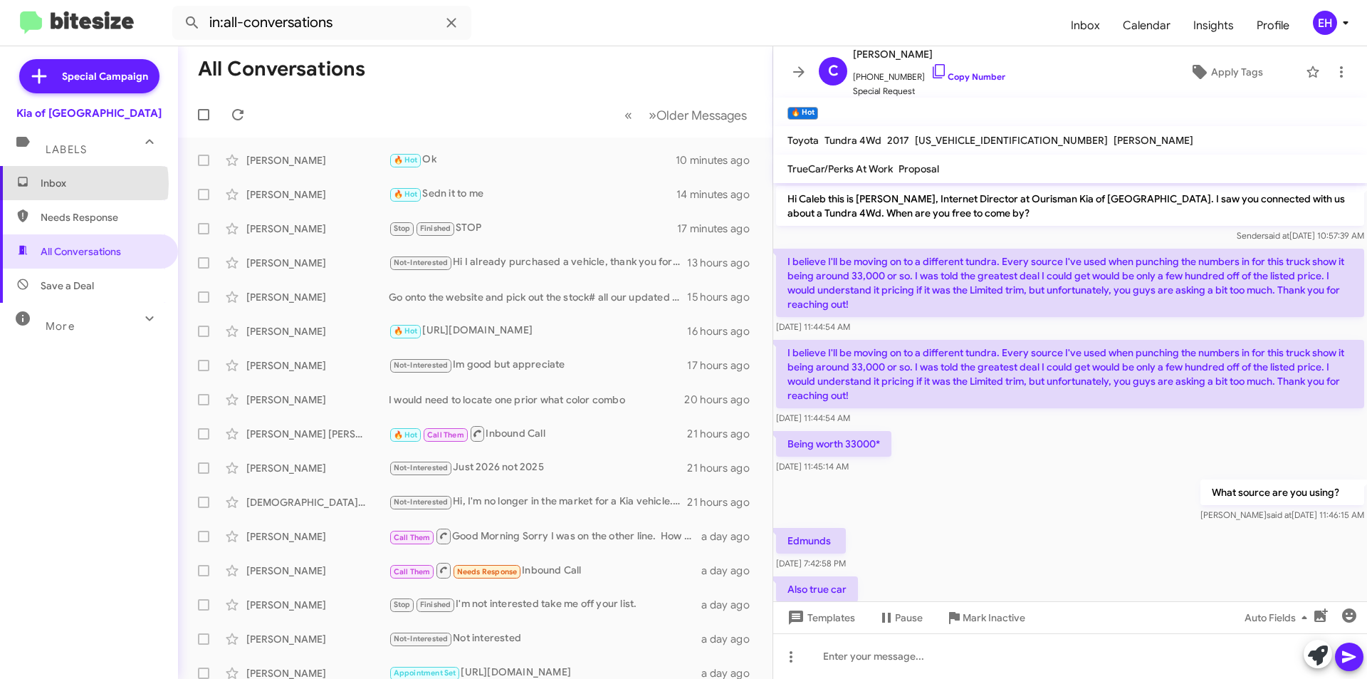
click at [60, 184] on span "Inbox" at bounding box center [101, 183] width 121 height 14
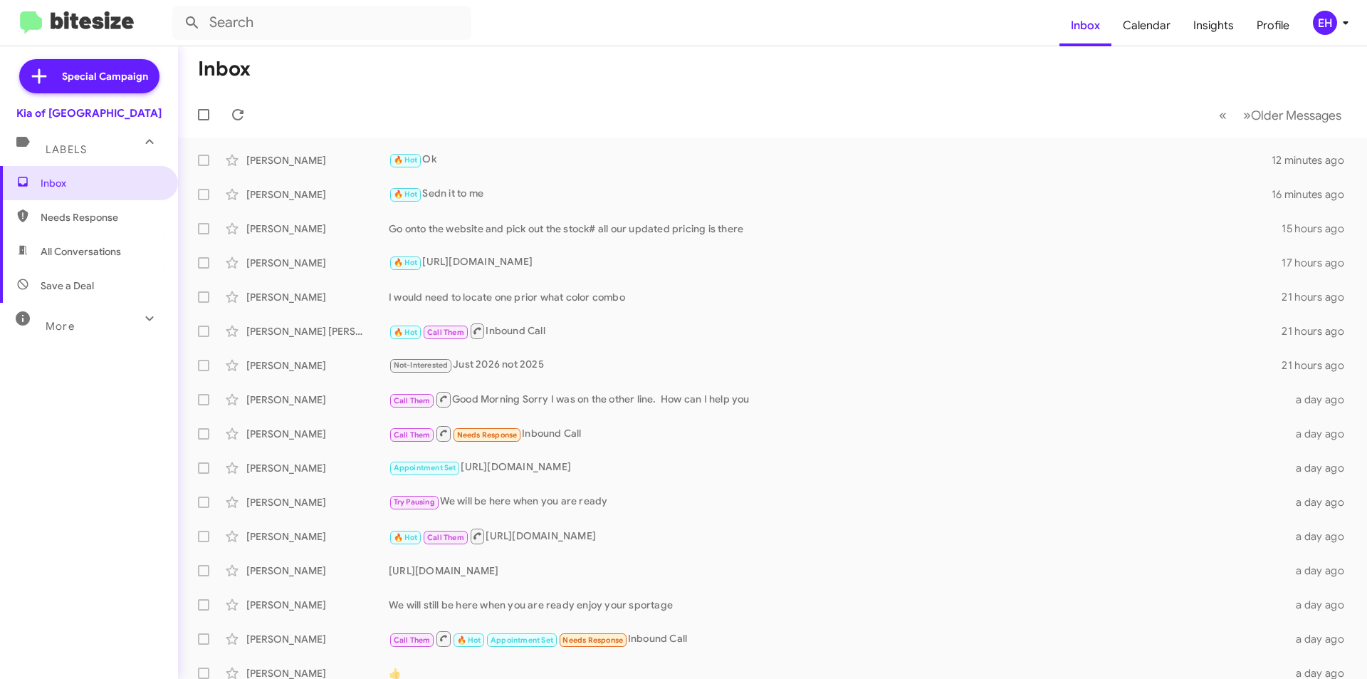
click at [73, 231] on span "Needs Response" at bounding box center [89, 217] width 178 height 34
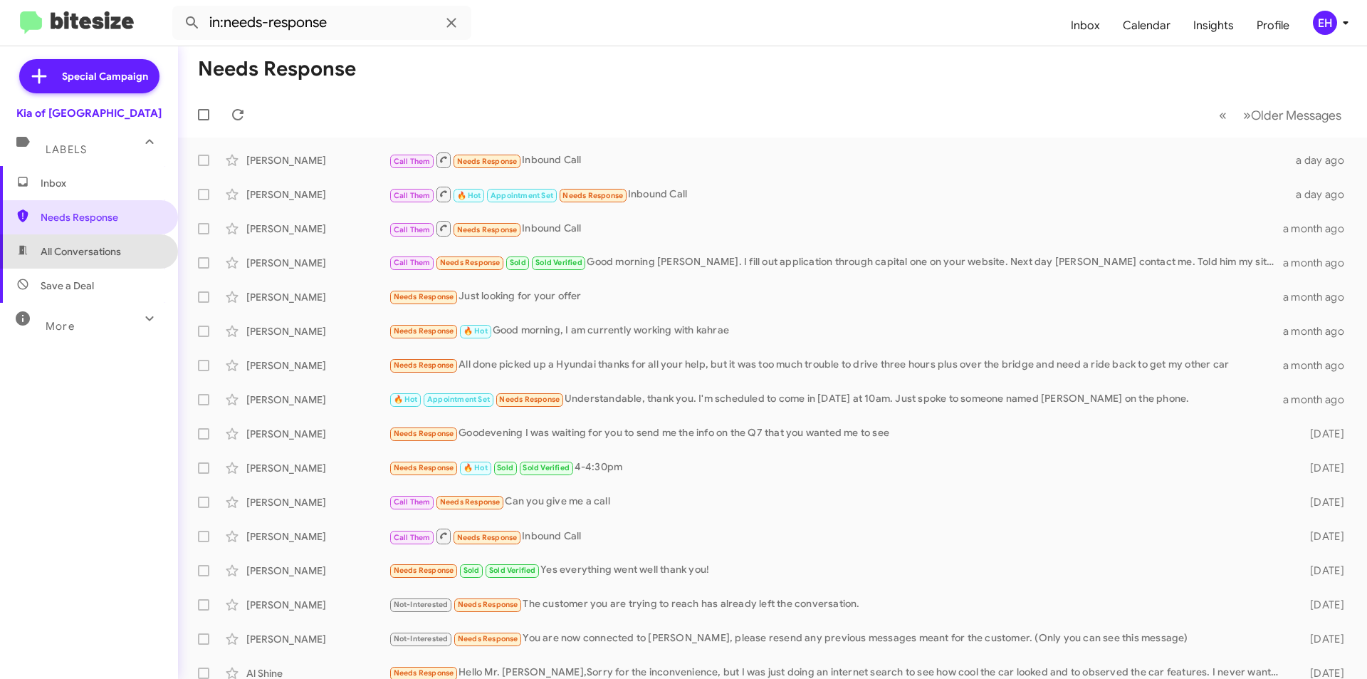
click at [99, 248] on span "All Conversations" at bounding box center [81, 251] width 80 height 14
type input "in:all-conversations"
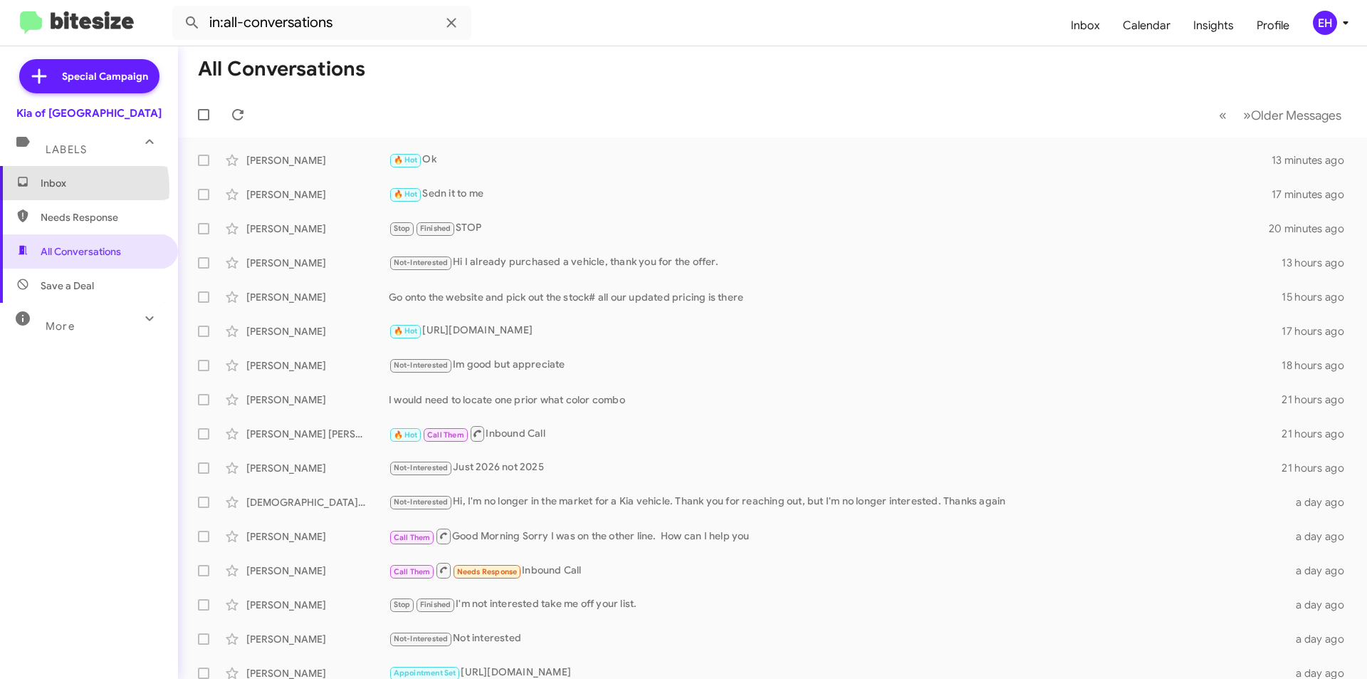
click at [55, 189] on span "Inbox" at bounding box center [101, 183] width 121 height 14
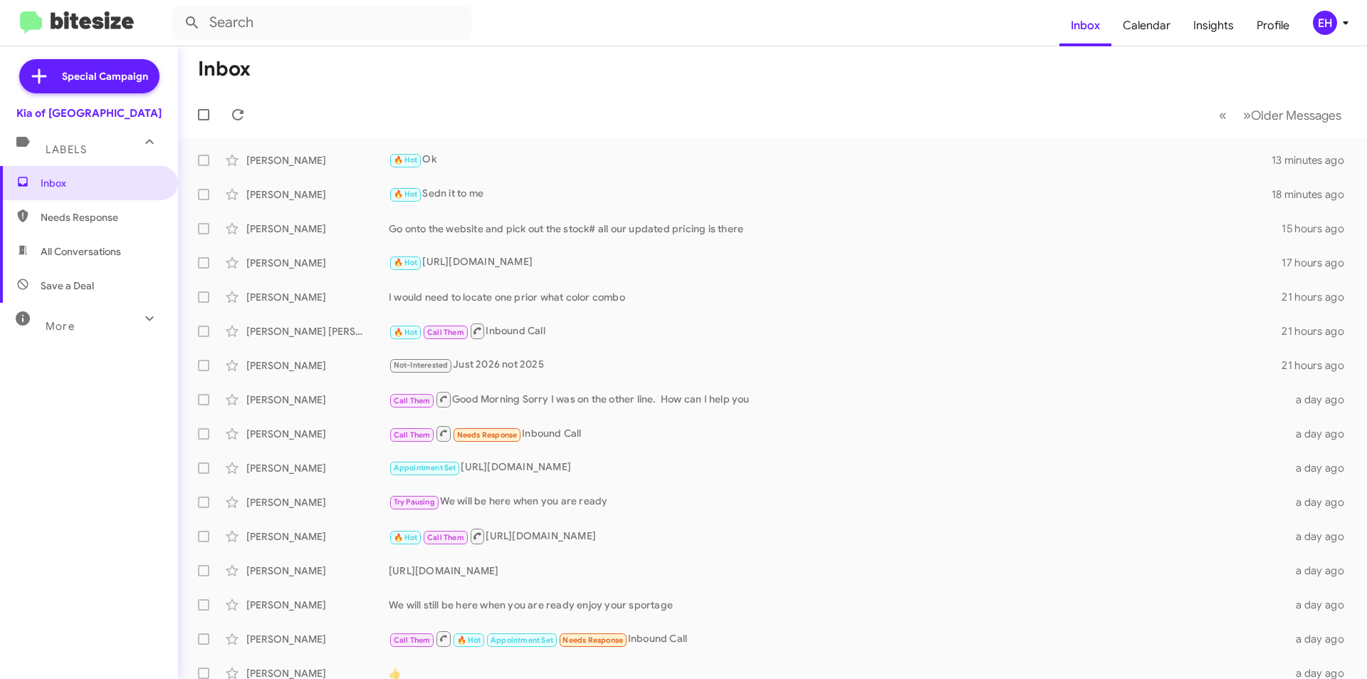
click at [56, 217] on span "Needs Response" at bounding box center [101, 217] width 121 height 14
type input "in:needs-response"
